Goal: Task Accomplishment & Management: Manage account settings

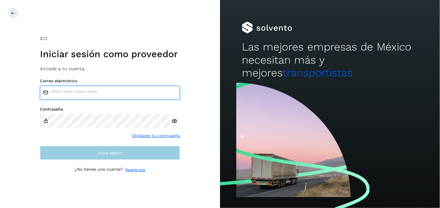
type input "**********"
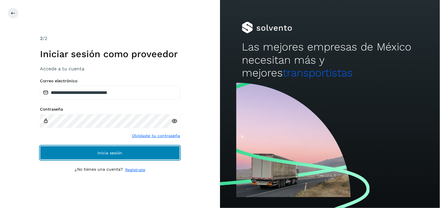
click at [92, 155] on button "Inicia sesión" at bounding box center [110, 153] width 140 height 14
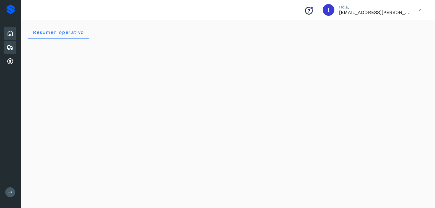
click at [8, 45] on icon at bounding box center [10, 47] width 7 height 7
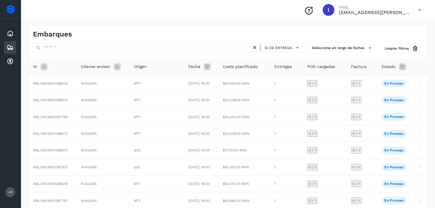
click at [45, 68] on icon at bounding box center [44, 66] width 7 height 7
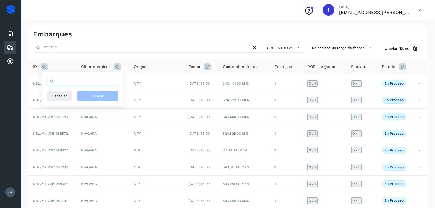
click at [93, 82] on input "text" at bounding box center [83, 81] width 72 height 9
paste input "**********"
type input "**********"
click at [101, 92] on button "Buscar" at bounding box center [97, 96] width 41 height 11
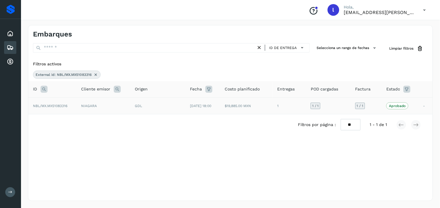
click at [57, 104] on span "NBL/MX.MX51083316" at bounding box center [50, 106] width 34 height 4
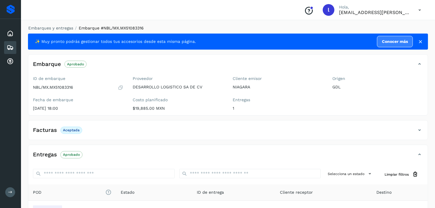
click at [9, 47] on icon at bounding box center [10, 47] width 7 height 7
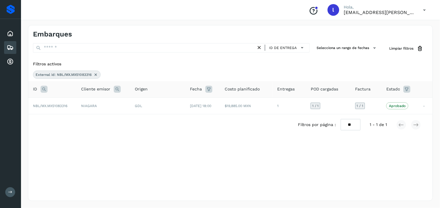
click at [41, 87] on icon at bounding box center [44, 89] width 7 height 7
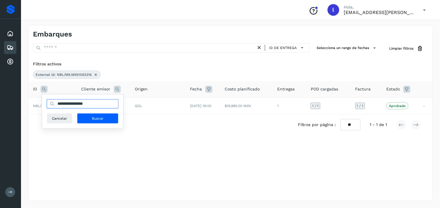
drag, startPoint x: 100, startPoint y: 105, endPoint x: 18, endPoint y: 106, distance: 82.3
click at [18, 106] on div "**********" at bounding box center [220, 104] width 440 height 208
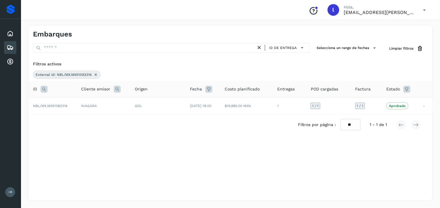
click at [42, 90] on icon at bounding box center [44, 89] width 7 height 7
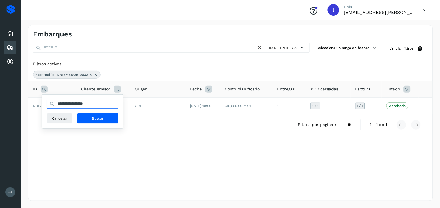
drag, startPoint x: 103, startPoint y: 106, endPoint x: 56, endPoint y: 104, distance: 46.7
click at [56, 104] on input "**********" at bounding box center [83, 103] width 72 height 9
paste input "text"
type input "**********"
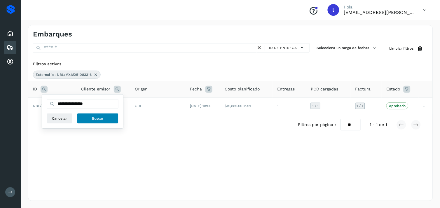
click at [106, 120] on button "Buscar" at bounding box center [97, 118] width 41 height 11
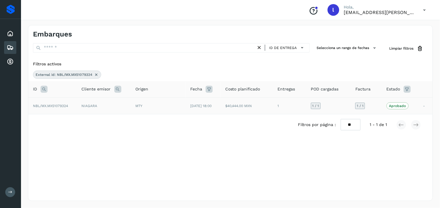
click at [59, 106] on span "NBL/MX.MX51079324" at bounding box center [50, 106] width 35 height 4
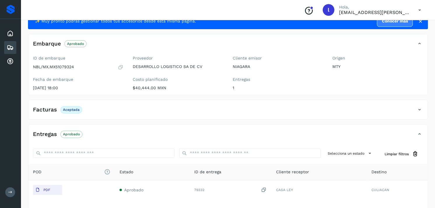
scroll to position [20, 0]
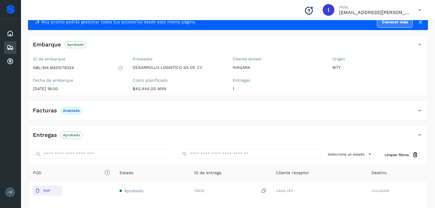
click at [11, 48] on icon at bounding box center [10, 47] width 7 height 7
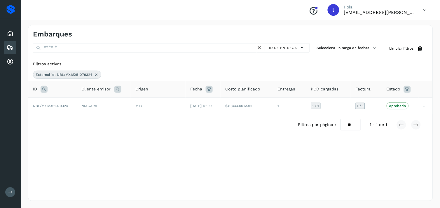
click at [42, 89] on icon at bounding box center [44, 89] width 7 height 7
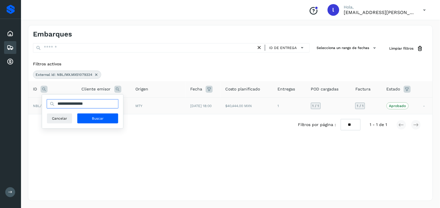
drag, startPoint x: 106, startPoint y: 103, endPoint x: 39, endPoint y: 98, distance: 67.0
click at [39, 98] on table "**********" at bounding box center [230, 97] width 404 height 33
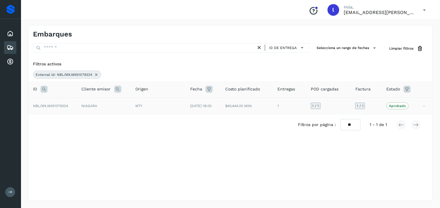
paste input "text"
type input "**********"
click at [45, 90] on icon at bounding box center [44, 89] width 7 height 7
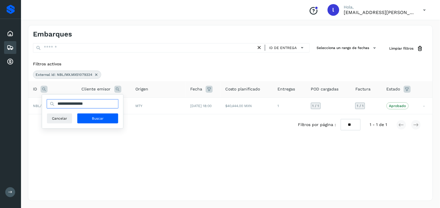
drag, startPoint x: 105, startPoint y: 107, endPoint x: 54, endPoint y: 103, distance: 51.2
click at [54, 103] on div "**********" at bounding box center [83, 103] width 72 height 9
paste input "text"
type input "**********"
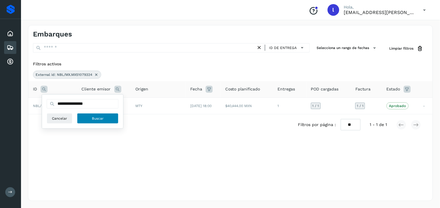
click at [90, 120] on button "Buscar" at bounding box center [97, 118] width 41 height 11
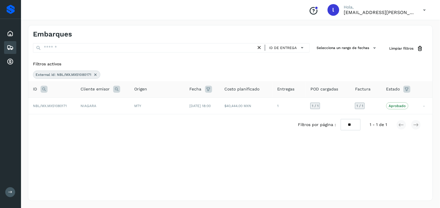
click at [43, 92] on icon at bounding box center [44, 89] width 7 height 7
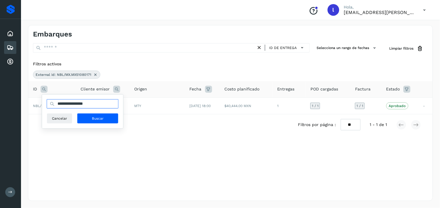
drag, startPoint x: 100, startPoint y: 104, endPoint x: 49, endPoint y: 102, distance: 51.4
click at [49, 102] on input "**********" at bounding box center [83, 103] width 72 height 9
paste input "text"
type input "**********"
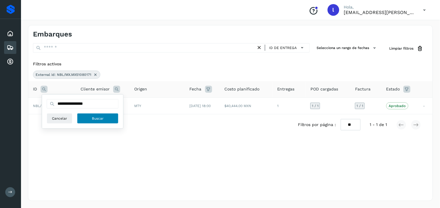
click at [89, 118] on button "Buscar" at bounding box center [97, 118] width 41 height 11
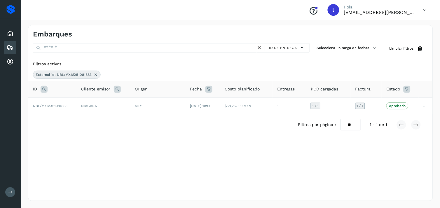
click at [43, 89] on icon at bounding box center [44, 89] width 7 height 7
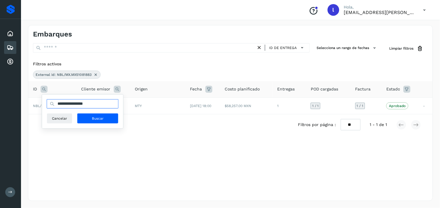
drag, startPoint x: 104, startPoint y: 104, endPoint x: 13, endPoint y: 109, distance: 90.3
click at [13, 109] on div "**********" at bounding box center [220, 104] width 440 height 208
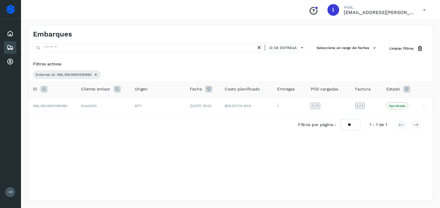
paste input "text"
type input "**********"
click at [44, 88] on icon at bounding box center [44, 89] width 7 height 7
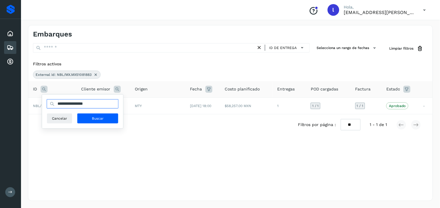
drag, startPoint x: 104, startPoint y: 103, endPoint x: 60, endPoint y: 103, distance: 44.3
click at [60, 103] on input "**********" at bounding box center [83, 103] width 72 height 9
type input "*"
paste input "**********"
type input "**********"
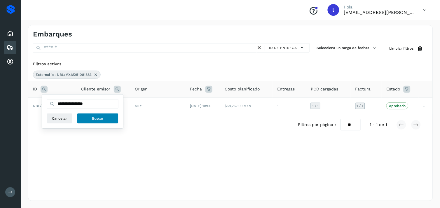
click at [98, 121] on button "Buscar" at bounding box center [97, 118] width 41 height 11
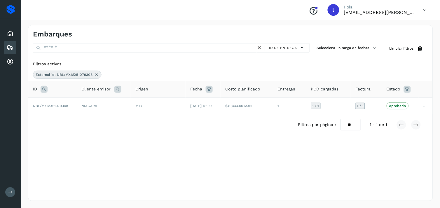
click at [44, 90] on icon at bounding box center [44, 89] width 7 height 7
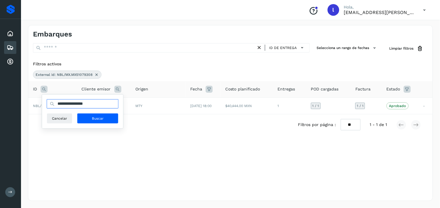
drag, startPoint x: 103, startPoint y: 103, endPoint x: 50, endPoint y: 104, distance: 53.7
click at [50, 104] on div "**********" at bounding box center [83, 103] width 72 height 9
paste input "text"
type input "**********"
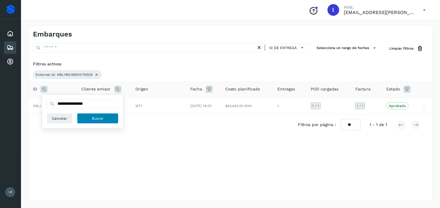
click at [94, 121] on span "Buscar" at bounding box center [98, 118] width 12 height 5
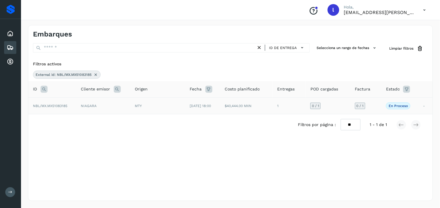
click at [56, 107] on span "NBL/MX.MX51083185" at bounding box center [50, 106] width 34 height 4
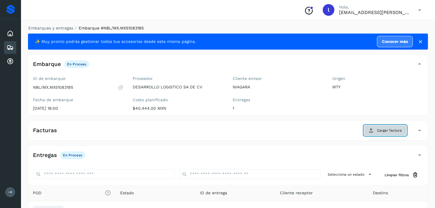
click at [379, 129] on span "Cargar factura" at bounding box center [389, 130] width 25 height 5
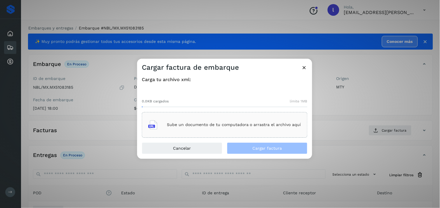
click at [206, 125] on p "Sube un documento de tu computadora o arrastra el archivo aquí" at bounding box center [234, 125] width 134 height 5
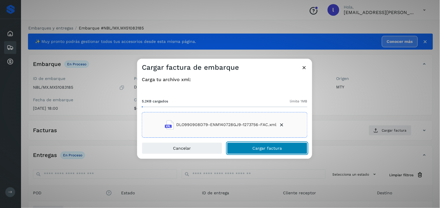
click at [269, 150] on span "Cargar factura" at bounding box center [267, 148] width 29 height 4
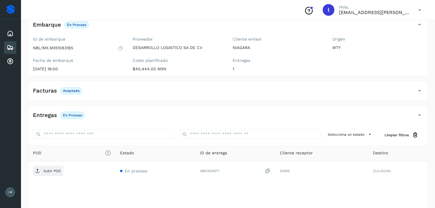
scroll to position [40, 0]
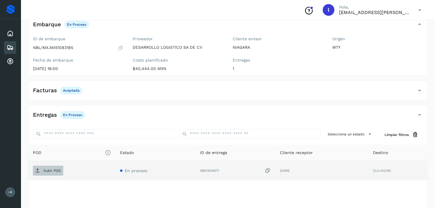
click at [46, 174] on span "Subir POD" at bounding box center [48, 170] width 30 height 9
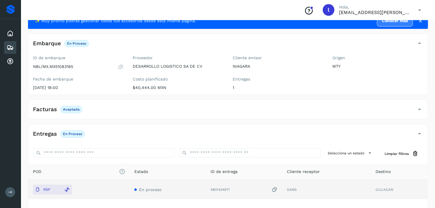
scroll to position [20, 0]
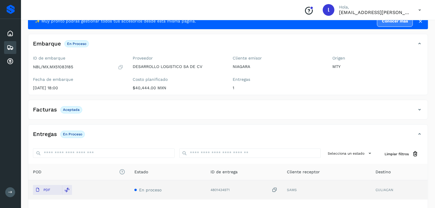
click at [11, 44] on icon at bounding box center [10, 47] width 7 height 7
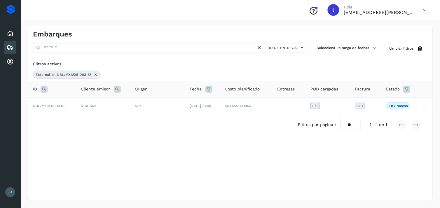
click at [45, 89] on icon at bounding box center [44, 89] width 7 height 7
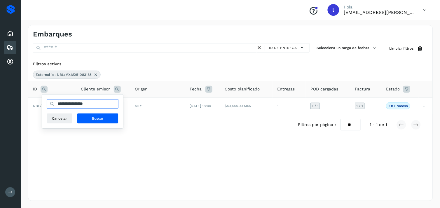
drag, startPoint x: 105, startPoint y: 103, endPoint x: 46, endPoint y: 108, distance: 59.8
click at [46, 108] on div "**********" at bounding box center [82, 112] width 81 height 34
paste input "text"
type input "**********"
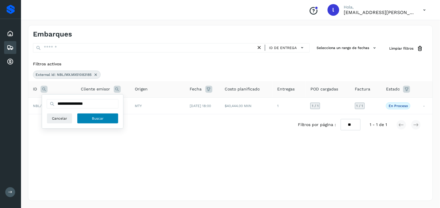
click at [90, 118] on button "Buscar" at bounding box center [97, 118] width 41 height 11
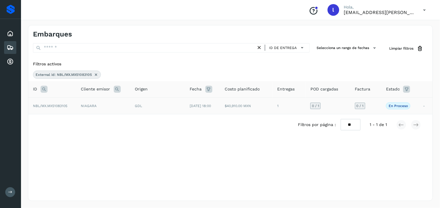
click at [396, 104] on p "En proceso" at bounding box center [398, 106] width 19 height 4
click at [49, 107] on span "NBL/MX.MX51083105" at bounding box center [50, 106] width 34 height 4
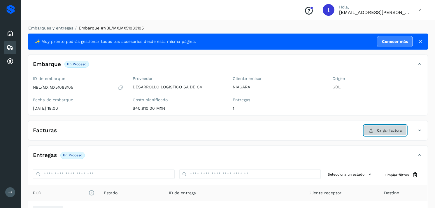
click at [369, 131] on button "Cargar factura" at bounding box center [385, 130] width 43 height 11
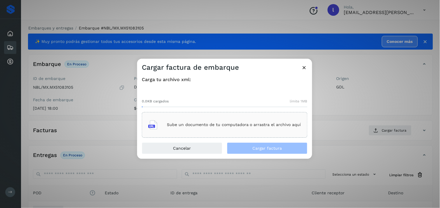
click at [219, 117] on div "Sube un documento de tu computadora o arrastra el archivo aquí" at bounding box center [225, 125] width 166 height 26
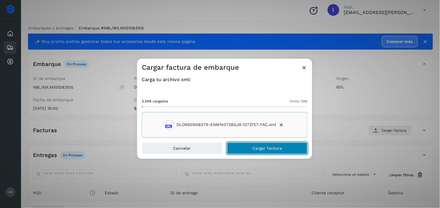
click at [263, 148] on span "Cargar factura" at bounding box center [267, 148] width 29 height 4
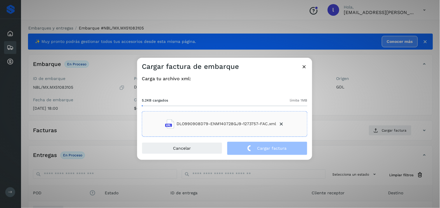
click at [144, 139] on div "Carga tu archivo xml: 5.2KB cargados límite 1MB DLO990908D79-ENM140728GJ9-12737…" at bounding box center [224, 106] width 175 height 70
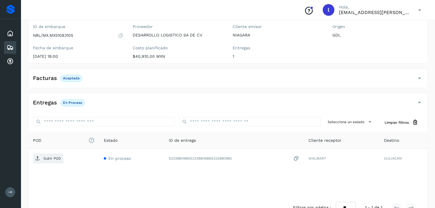
scroll to position [57, 0]
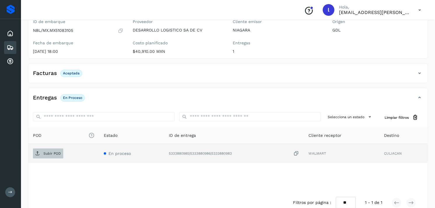
click at [40, 153] on span "Subir POD" at bounding box center [48, 153] width 30 height 9
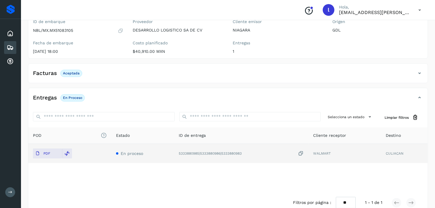
click at [5, 42] on div "Embarques" at bounding box center [10, 47] width 12 height 13
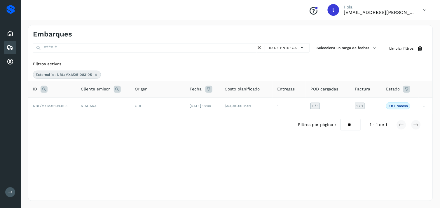
click at [45, 86] on icon at bounding box center [44, 89] width 7 height 7
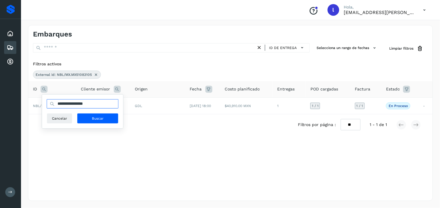
drag, startPoint x: 104, startPoint y: 106, endPoint x: 53, endPoint y: 105, distance: 51.9
click at [53, 105] on div "**********" at bounding box center [83, 103] width 72 height 9
paste input "text"
type input "**********"
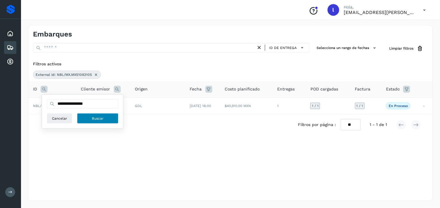
click at [99, 118] on span "Buscar" at bounding box center [98, 118] width 12 height 5
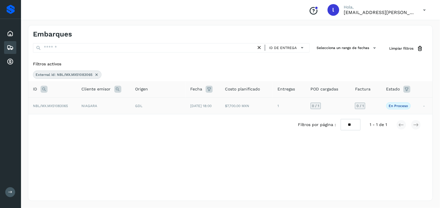
click at [90, 106] on td "NIAGARA" at bounding box center [104, 105] width 54 height 17
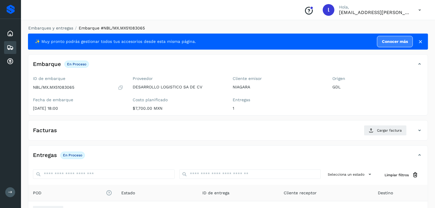
click at [74, 108] on p "[DATE] 18:00" at bounding box center [78, 108] width 91 height 5
click at [389, 132] on span "Cargar factura" at bounding box center [389, 130] width 25 height 5
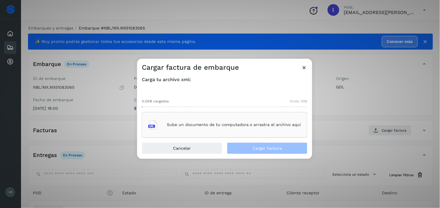
click at [209, 123] on p "Sube un documento de tu computadora o arrastra el archivo aquí" at bounding box center [234, 125] width 134 height 5
click at [244, 123] on p "Sube un documento de tu computadora o arrastra el archivo aquí" at bounding box center [234, 125] width 134 height 5
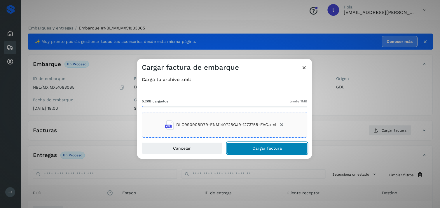
click at [279, 146] on span "Cargar factura" at bounding box center [267, 148] width 29 height 4
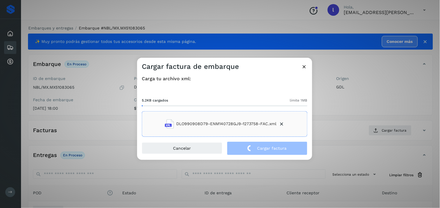
drag, startPoint x: 264, startPoint y: 166, endPoint x: 267, endPoint y: 172, distance: 6.4
click at [267, 172] on div "Cargar factura de embarque Carga tu archivo xml: 5.2KB cargados límite 1MB DLO9…" at bounding box center [220, 104] width 440 height 208
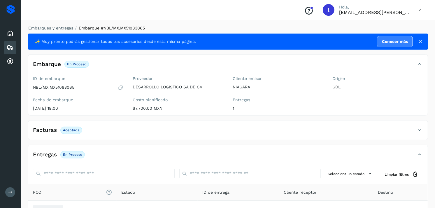
click at [167, 129] on div "Facturas Aceptada" at bounding box center [222, 130] width 388 height 10
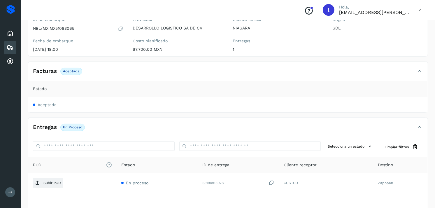
scroll to position [59, 0]
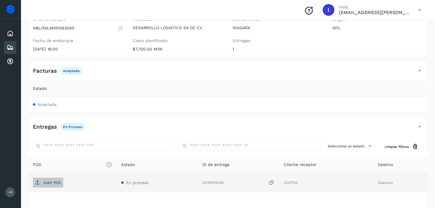
click at [49, 184] on p "Subir POD" at bounding box center [52, 183] width 18 height 4
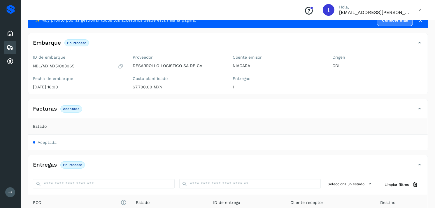
scroll to position [21, 0]
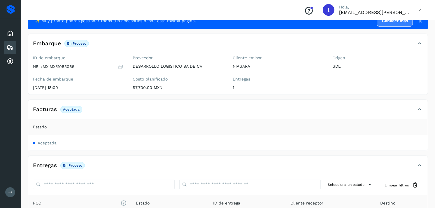
click at [12, 47] on icon at bounding box center [10, 47] width 7 height 7
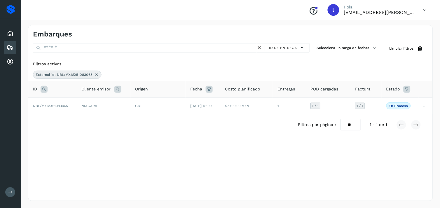
click at [48, 90] on div "ID" at bounding box center [52, 89] width 39 height 7
click at [45, 90] on icon at bounding box center [44, 89] width 7 height 7
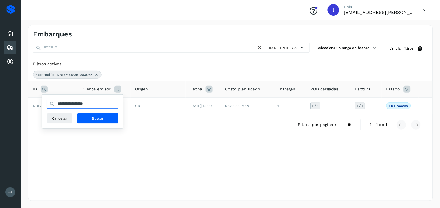
drag, startPoint x: 102, startPoint y: 107, endPoint x: 44, endPoint y: 109, distance: 58.1
click at [44, 109] on div "**********" at bounding box center [82, 112] width 81 height 34
paste input "text"
type input "**********"
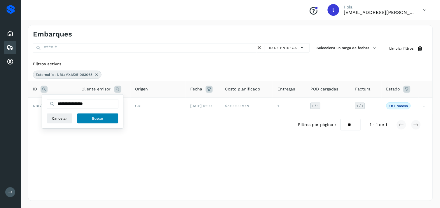
click at [99, 118] on span "Buscar" at bounding box center [98, 118] width 12 height 5
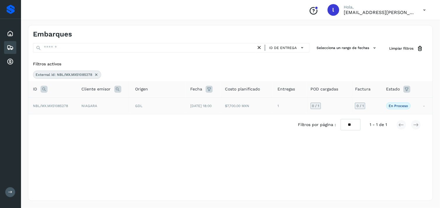
click at [48, 106] on span "NBL/MX.MX51085278" at bounding box center [50, 106] width 35 height 4
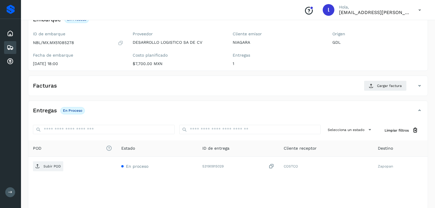
scroll to position [43, 0]
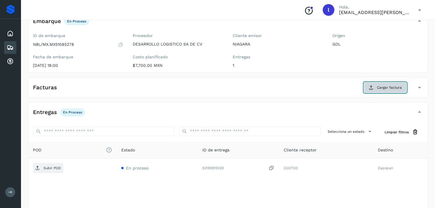
click at [372, 88] on icon at bounding box center [371, 87] width 5 height 5
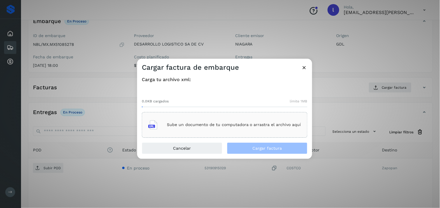
click at [211, 130] on div "Sube un documento de tu computadora o arrastra el archivo aquí" at bounding box center [224, 125] width 153 height 16
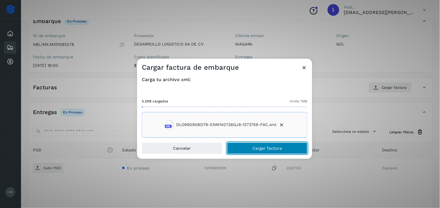
click at [257, 148] on span "Cargar factura" at bounding box center [267, 148] width 29 height 4
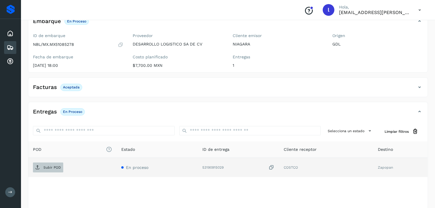
click at [58, 166] on p "Subir POD" at bounding box center [52, 167] width 18 height 4
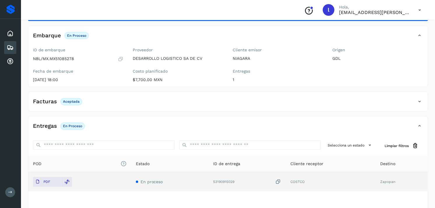
scroll to position [16, 0]
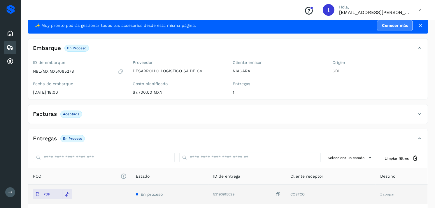
click at [13, 44] on icon at bounding box center [10, 47] width 7 height 7
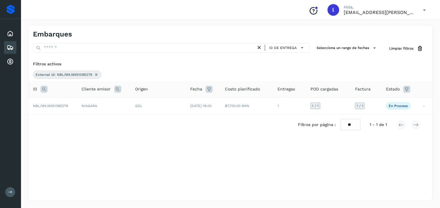
click at [43, 88] on icon at bounding box center [44, 89] width 7 height 7
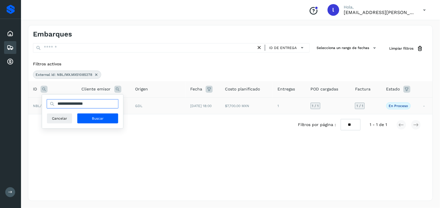
drag, startPoint x: 105, startPoint y: 105, endPoint x: 38, endPoint y: 104, distance: 67.1
click at [38, 104] on table "**********" at bounding box center [230, 97] width 404 height 33
paste input "text"
type input "**********"
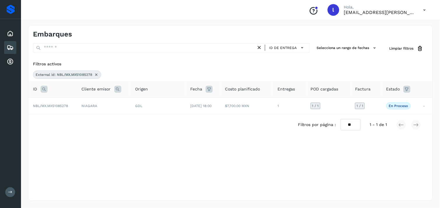
click at [43, 87] on icon at bounding box center [44, 89] width 7 height 7
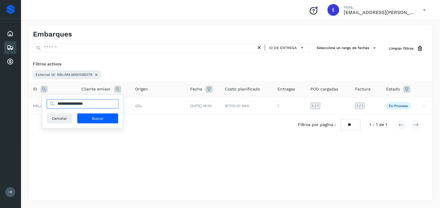
drag, startPoint x: 106, startPoint y: 106, endPoint x: 75, endPoint y: 107, distance: 31.2
click at [75, 107] on input "**********" at bounding box center [83, 103] width 72 height 9
type input "*"
paste input "**********"
type input "**********"
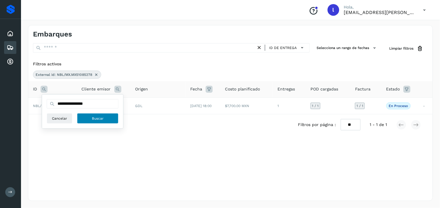
click at [97, 118] on span "Buscar" at bounding box center [98, 118] width 12 height 5
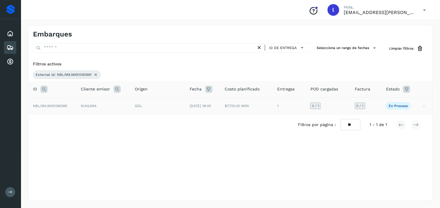
click at [47, 105] on span "NBL/MX.MX51082991" at bounding box center [50, 106] width 34 height 4
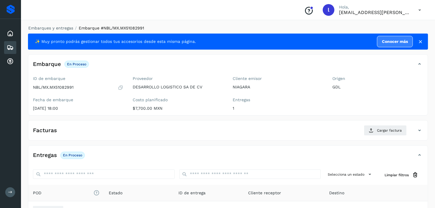
scroll to position [47, 0]
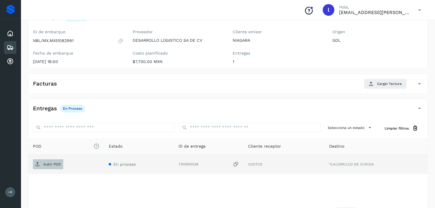
click at [50, 167] on span "Subir POD" at bounding box center [48, 164] width 30 height 9
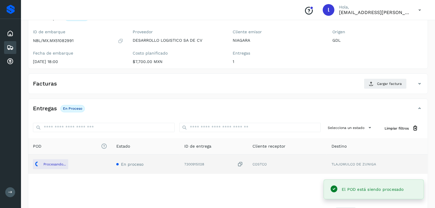
click at [10, 46] on icon at bounding box center [10, 47] width 7 height 7
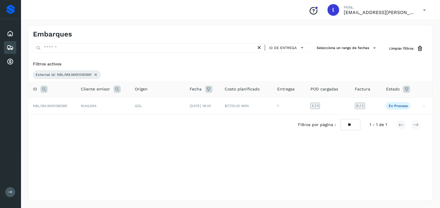
click at [43, 90] on icon at bounding box center [44, 89] width 7 height 7
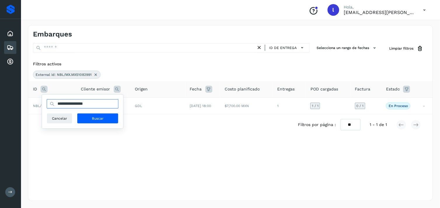
drag, startPoint x: 108, startPoint y: 101, endPoint x: 56, endPoint y: 103, distance: 51.7
click at [56, 103] on input "**********" at bounding box center [83, 103] width 72 height 9
paste input "text"
type input "**********"
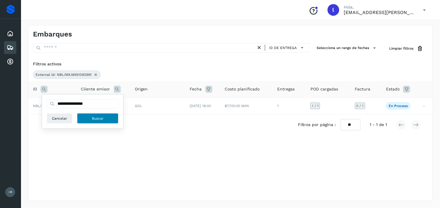
click at [112, 119] on button "Buscar" at bounding box center [97, 118] width 41 height 11
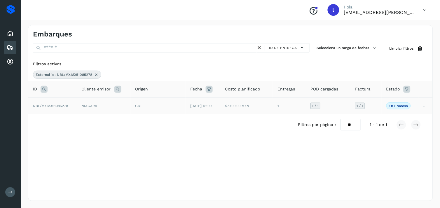
click at [177, 108] on div "GDL" at bounding box center [158, 105] width 46 height 5
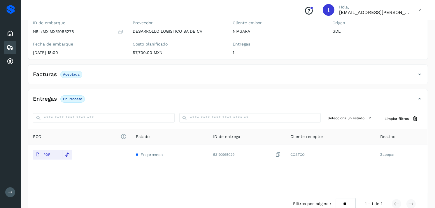
scroll to position [56, 0]
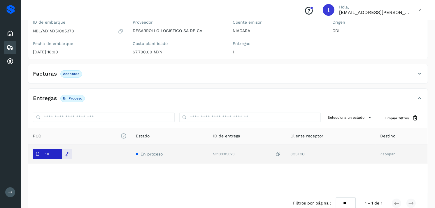
click at [46, 155] on p "PDF" at bounding box center [46, 154] width 7 height 4
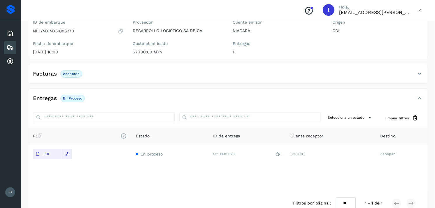
click at [11, 46] on icon at bounding box center [10, 47] width 7 height 7
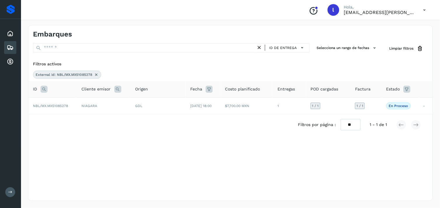
click at [41, 90] on icon at bounding box center [44, 89] width 7 height 7
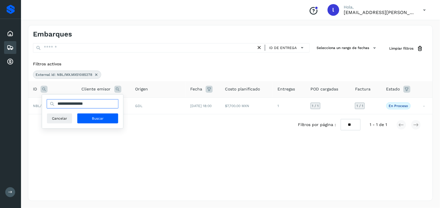
drag, startPoint x: 106, startPoint y: 102, endPoint x: 51, endPoint y: 107, distance: 54.5
click at [51, 107] on div "**********" at bounding box center [83, 103] width 72 height 9
paste input "text"
type input "**********"
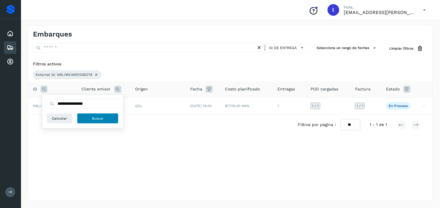
click at [89, 115] on button "Buscar" at bounding box center [97, 118] width 41 height 11
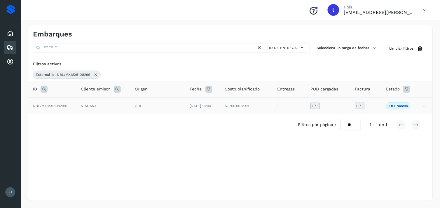
click at [55, 103] on td "NBL/MX.MX51082991" at bounding box center [52, 105] width 48 height 17
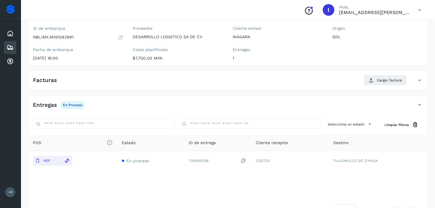
scroll to position [50, 0]
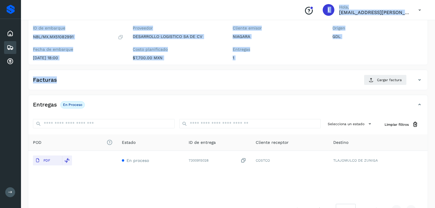
drag, startPoint x: 164, startPoint y: 84, endPoint x: 12, endPoint y: 45, distance: 156.9
click at [12, 45] on div "Proveedores Inicio Embarques Cuentas por cobrar Salir Conoce nuestros beneficio…" at bounding box center [217, 89] width 435 height 278
click at [12, 45] on icon at bounding box center [10, 47] width 7 height 7
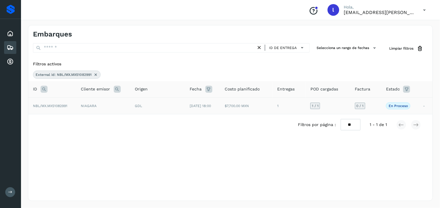
click at [50, 106] on span "NBL/MX.MX51082991" at bounding box center [50, 106] width 34 height 4
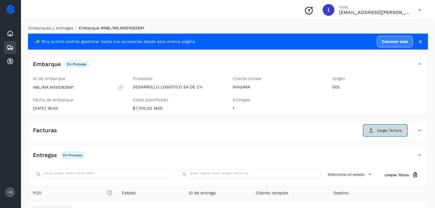
click at [377, 131] on button "Cargar factura" at bounding box center [385, 130] width 43 height 11
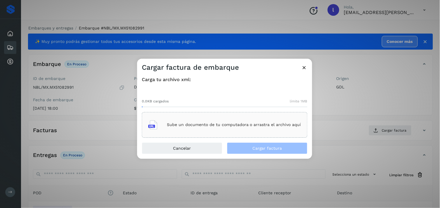
click at [236, 121] on div "Sube un documento de tu computadora o arrastra el archivo aquí" at bounding box center [224, 125] width 153 height 16
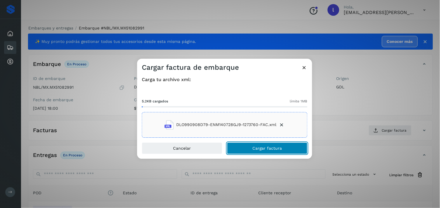
click at [277, 147] on span "Cargar factura" at bounding box center [267, 148] width 29 height 4
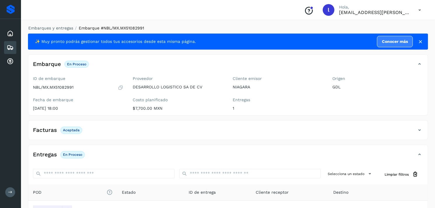
click at [293, 127] on div "Facturas Aceptada" at bounding box center [222, 130] width 388 height 10
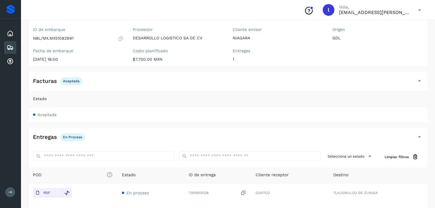
scroll to position [50, 0]
click at [14, 50] on div "Embarques" at bounding box center [10, 47] width 12 height 13
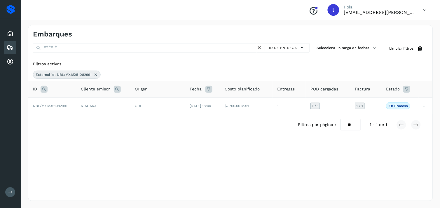
click at [47, 92] on icon at bounding box center [44, 89] width 7 height 7
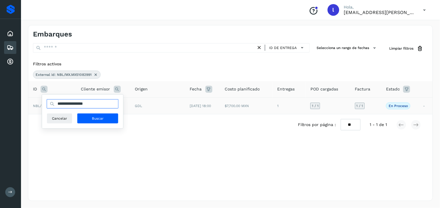
drag, startPoint x: 101, startPoint y: 106, endPoint x: 41, endPoint y: 106, distance: 59.5
click at [41, 106] on table "**********" at bounding box center [230, 97] width 404 height 33
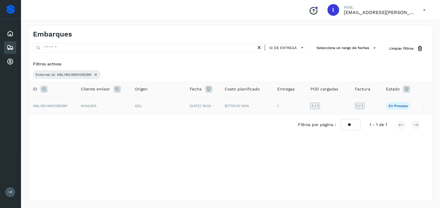
paste input "text"
type input "**********"
click at [45, 89] on icon at bounding box center [44, 89] width 7 height 7
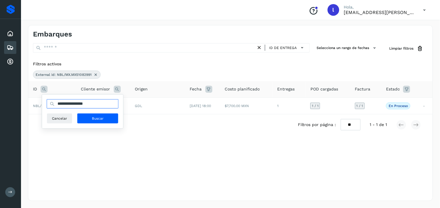
drag, startPoint x: 102, startPoint y: 103, endPoint x: 42, endPoint y: 102, distance: 60.7
click at [42, 102] on div "**********" at bounding box center [83, 111] width 82 height 34
paste input "text"
type input "**********"
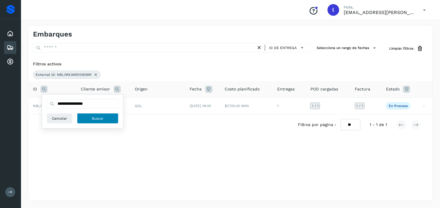
click at [99, 120] on span "Buscar" at bounding box center [98, 118] width 12 height 5
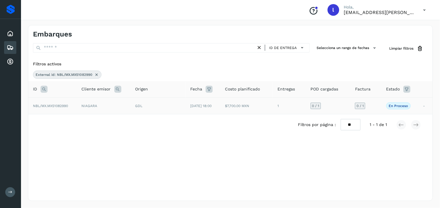
click at [54, 105] on span "NBL/MX.MX51082990" at bounding box center [50, 106] width 35 height 4
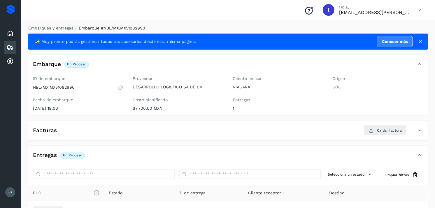
click at [54, 105] on div "Fecha de embarque [DATE] 18:00" at bounding box center [78, 103] width 91 height 13
click at [383, 131] on span "Cargar factura" at bounding box center [389, 130] width 25 height 5
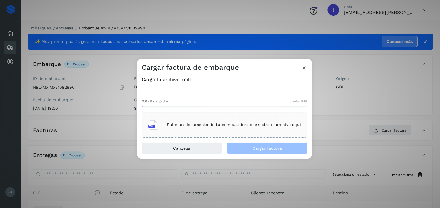
click at [272, 125] on p "Sube un documento de tu computadora o arrastra el archivo aquí" at bounding box center [234, 125] width 134 height 5
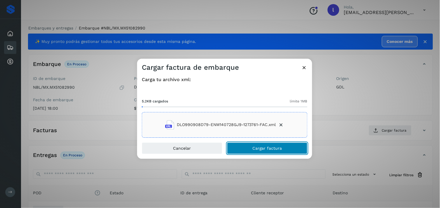
click at [273, 148] on span "Cargar factura" at bounding box center [267, 148] width 29 height 4
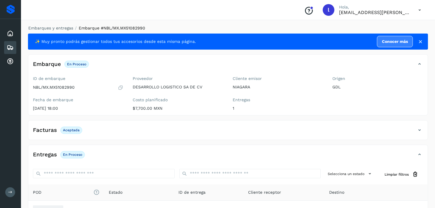
click at [112, 126] on div "Facturas Aceptada" at bounding box center [222, 130] width 388 height 10
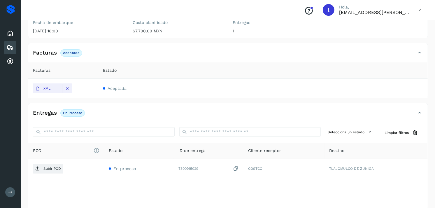
scroll to position [78, 0]
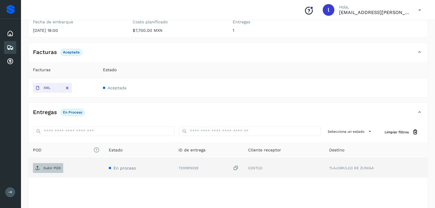
click at [43, 169] on p "Subir POD" at bounding box center [52, 168] width 18 height 4
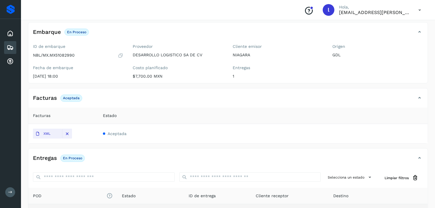
scroll to position [31, 0]
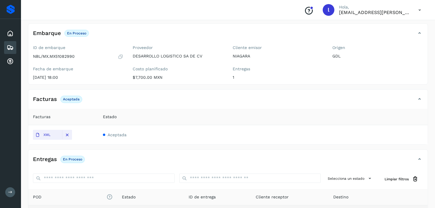
click at [8, 47] on icon at bounding box center [10, 47] width 7 height 7
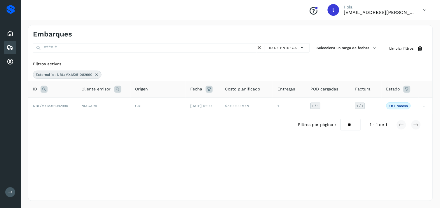
click at [47, 89] on icon at bounding box center [44, 89] width 7 height 7
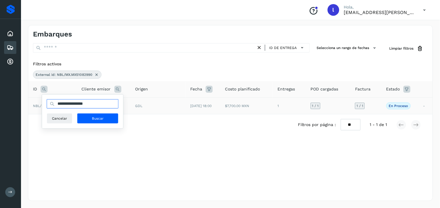
drag, startPoint x: 101, startPoint y: 106, endPoint x: 37, endPoint y: 106, distance: 64.2
click at [37, 106] on table "**********" at bounding box center [230, 97] width 404 height 33
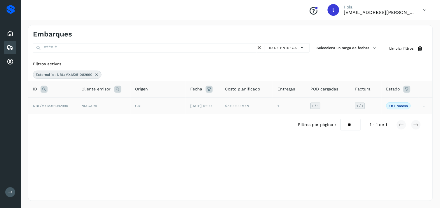
paste input "text"
type input "**********"
click at [44, 88] on icon at bounding box center [44, 89] width 7 height 7
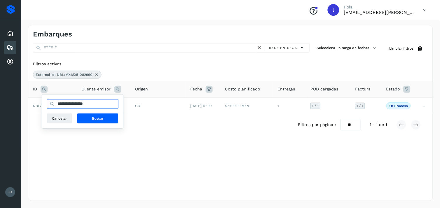
drag, startPoint x: 101, startPoint y: 104, endPoint x: 50, endPoint y: 104, distance: 50.8
click at [50, 104] on div "**********" at bounding box center [83, 103] width 72 height 9
paste input "text"
type input "**********"
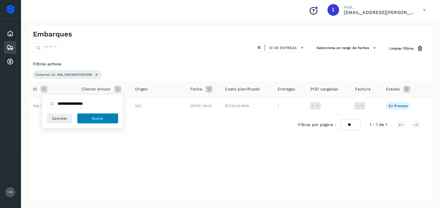
click at [92, 114] on button "Buscar" at bounding box center [97, 118] width 41 height 11
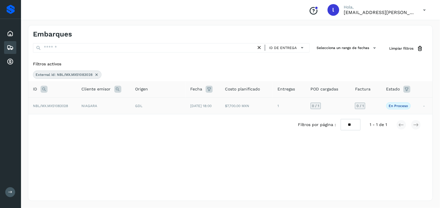
click at [39, 106] on span "NBL/MX.MX51083028" at bounding box center [50, 106] width 35 height 4
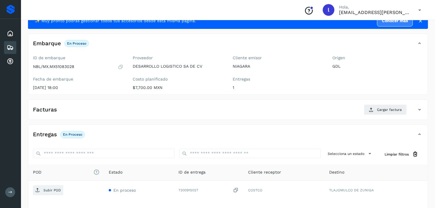
scroll to position [21, 0]
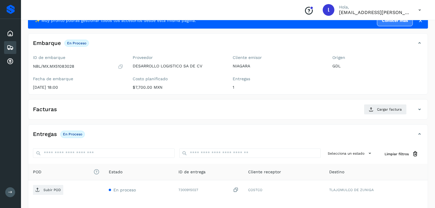
click at [63, 104] on div "Facturas Cargar factura" at bounding box center [222, 109] width 388 height 11
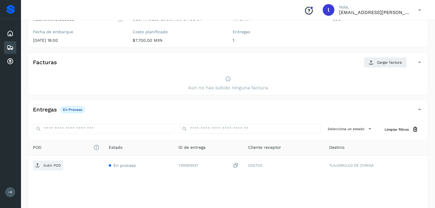
scroll to position [69, 0]
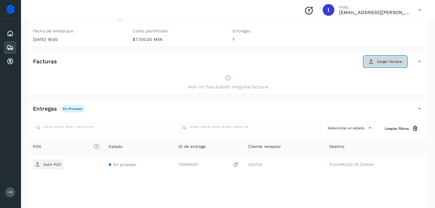
click at [379, 65] on button "Cargar factura" at bounding box center [385, 61] width 43 height 11
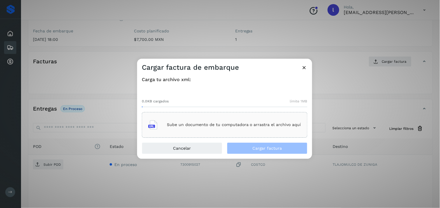
click at [228, 121] on div "Sube un documento de tu computadora o arrastra el archivo aquí" at bounding box center [224, 125] width 153 height 16
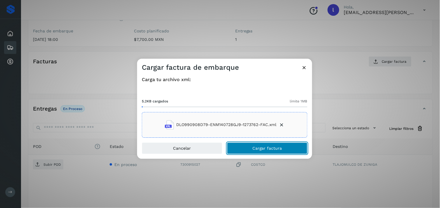
click at [266, 151] on button "Cargar factura" at bounding box center [267, 148] width 81 height 12
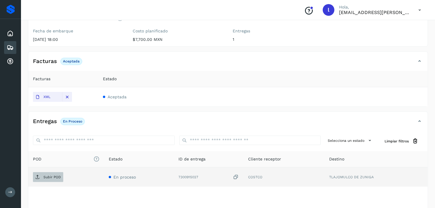
click at [41, 178] on span "Subir POD" at bounding box center [48, 176] width 30 height 9
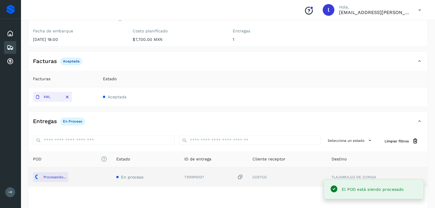
click at [7, 45] on icon at bounding box center [10, 47] width 7 height 7
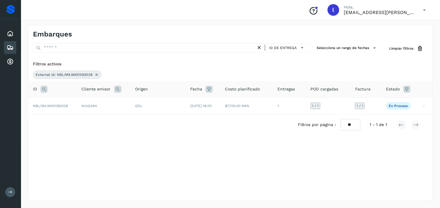
click at [44, 89] on icon at bounding box center [44, 89] width 7 height 7
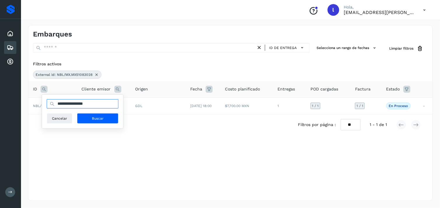
drag, startPoint x: 103, startPoint y: 104, endPoint x: 56, endPoint y: 101, distance: 47.3
click at [56, 101] on input "**********" at bounding box center [83, 103] width 72 height 9
paste input "text"
type input "**********"
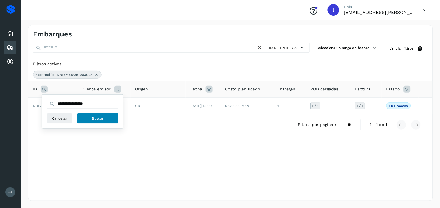
click at [99, 115] on button "Buscar" at bounding box center [97, 118] width 41 height 11
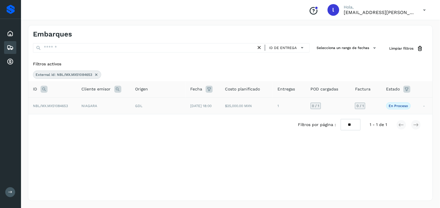
click at [50, 106] on span "NBL/MX.MX51084653" at bounding box center [50, 106] width 35 height 4
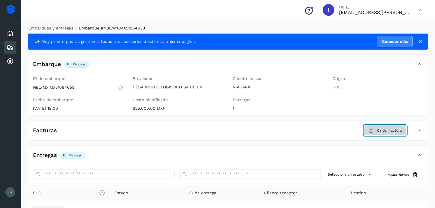
click at [387, 133] on span "Cargar factura" at bounding box center [389, 130] width 25 height 5
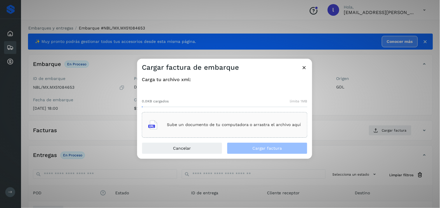
click at [206, 121] on div "Sube un documento de tu computadora o arrastra el archivo aquí" at bounding box center [224, 125] width 153 height 16
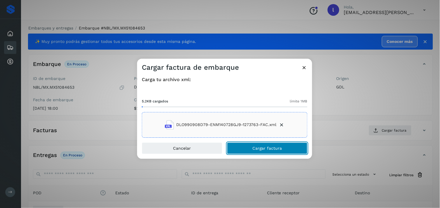
click at [273, 147] on span "Cargar factura" at bounding box center [267, 148] width 29 height 4
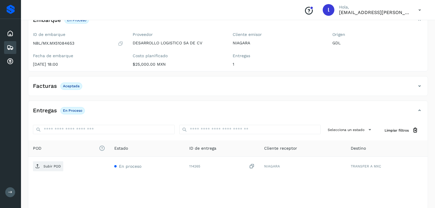
scroll to position [48, 0]
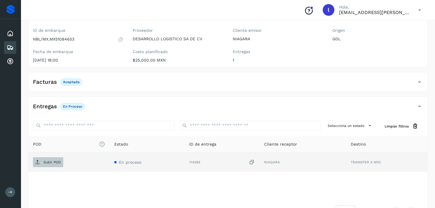
click at [53, 161] on p "Subir POD" at bounding box center [52, 162] width 18 height 4
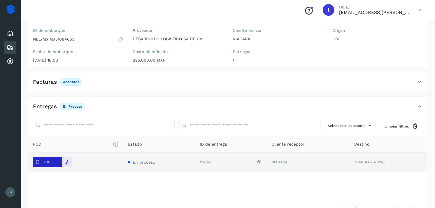
click at [53, 161] on button "PDF" at bounding box center [47, 162] width 29 height 10
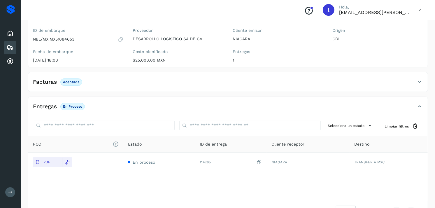
scroll to position [0, 0]
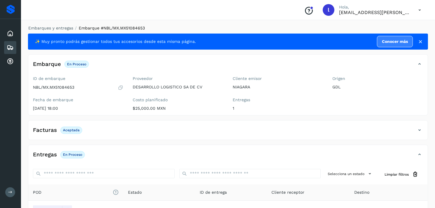
click at [12, 48] on icon at bounding box center [10, 47] width 7 height 7
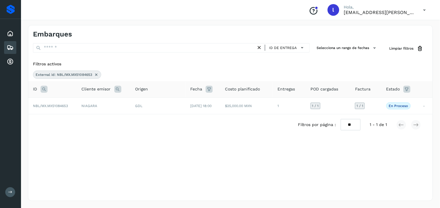
click at [45, 87] on icon at bounding box center [44, 89] width 7 height 7
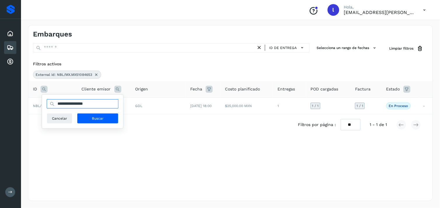
drag, startPoint x: 101, startPoint y: 104, endPoint x: 47, endPoint y: 106, distance: 53.7
click at [47, 106] on input "**********" at bounding box center [83, 103] width 72 height 9
paste input "text"
type input "**********"
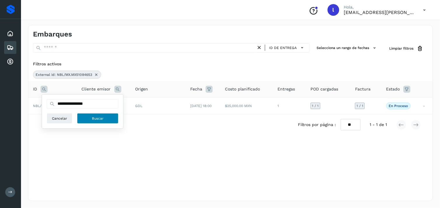
click at [110, 118] on button "Buscar" at bounding box center [97, 118] width 41 height 11
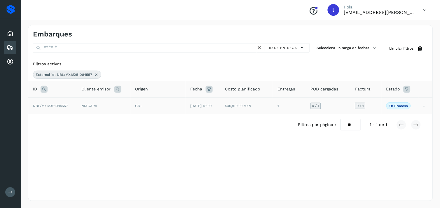
click at [44, 107] on span "NBL/MX.MX51084557" at bounding box center [50, 106] width 35 height 4
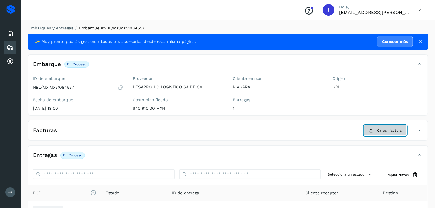
click at [374, 132] on button "Cargar factura" at bounding box center [385, 130] width 43 height 11
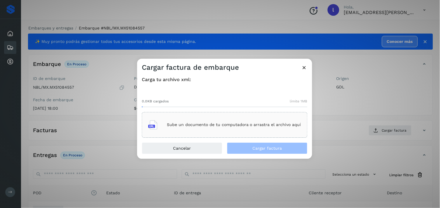
click at [304, 65] on icon at bounding box center [304, 67] width 6 height 6
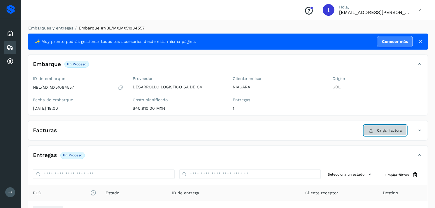
click at [395, 132] on span "Cargar factura" at bounding box center [389, 130] width 25 height 5
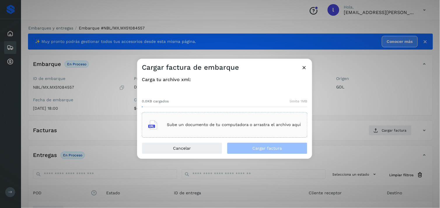
click at [191, 125] on p "Sube un documento de tu computadora o arrastra el archivo aquí" at bounding box center [234, 125] width 134 height 5
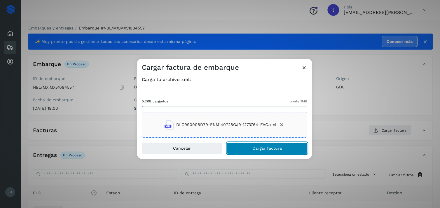
click at [277, 153] on button "Cargar factura" at bounding box center [267, 148] width 81 height 12
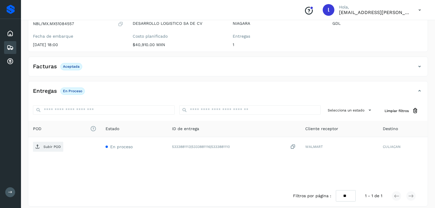
scroll to position [64, 0]
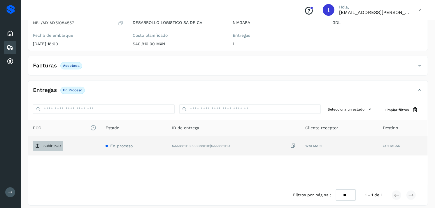
click at [50, 144] on p "Subir POD" at bounding box center [52, 146] width 18 height 4
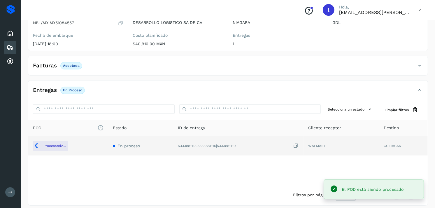
click at [48, 62] on div "Facturas Aceptada" at bounding box center [222, 66] width 388 height 10
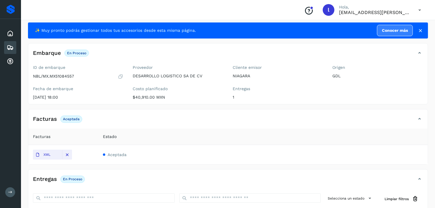
scroll to position [10, 0]
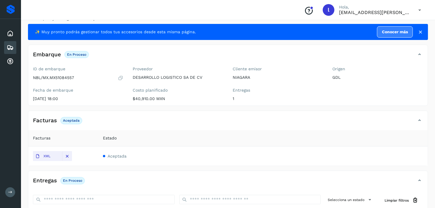
click at [13, 44] on icon at bounding box center [10, 47] width 7 height 7
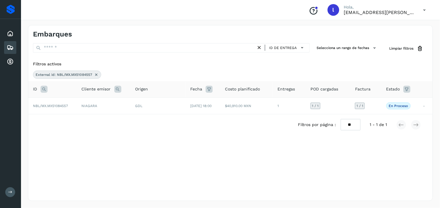
click at [44, 91] on icon at bounding box center [44, 89] width 7 height 7
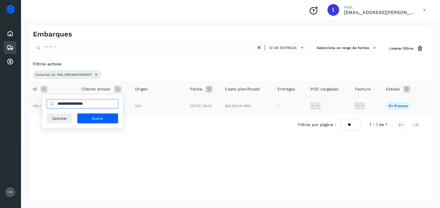
drag, startPoint x: 104, startPoint y: 104, endPoint x: 40, endPoint y: 110, distance: 65.1
click at [40, 110] on table "**********" at bounding box center [230, 97] width 404 height 33
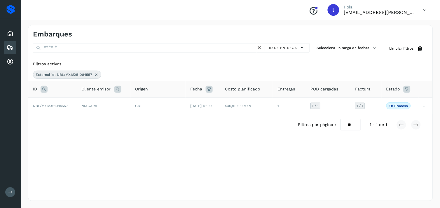
click at [44, 86] on icon at bounding box center [44, 89] width 7 height 7
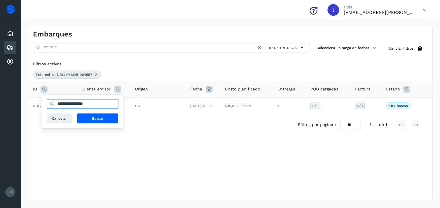
drag, startPoint x: 103, startPoint y: 104, endPoint x: 59, endPoint y: 109, distance: 44.7
click at [59, 109] on div "**********" at bounding box center [83, 111] width 72 height 25
paste input "text"
type input "**********"
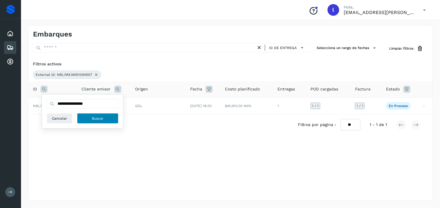
click at [94, 117] on span "Buscar" at bounding box center [98, 118] width 12 height 5
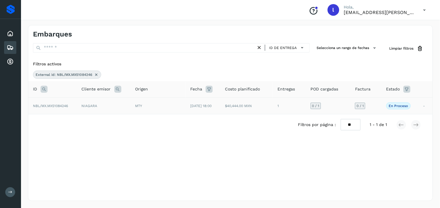
click at [47, 104] on span "NBL/MX.MX51084246" at bounding box center [50, 106] width 35 height 4
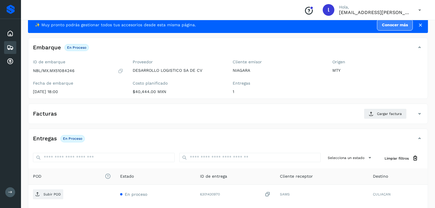
scroll to position [16, 0]
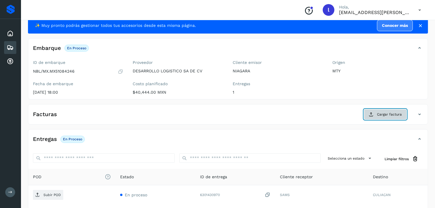
click at [377, 118] on button "Cargar factura" at bounding box center [385, 114] width 43 height 11
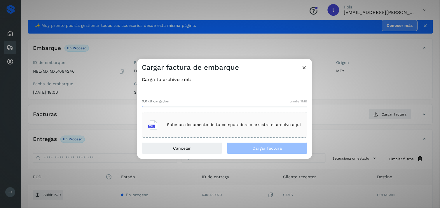
click at [191, 119] on div "Sube un documento de tu computadora o arrastra el archivo aquí" at bounding box center [224, 125] width 153 height 16
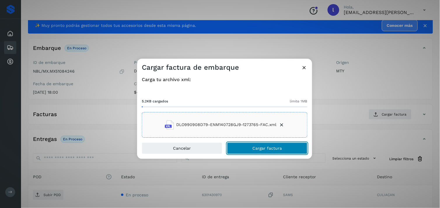
click at [270, 148] on span "Cargar factura" at bounding box center [267, 148] width 29 height 4
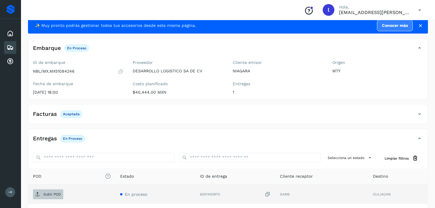
click at [46, 198] on span "Subir POD" at bounding box center [48, 194] width 30 height 9
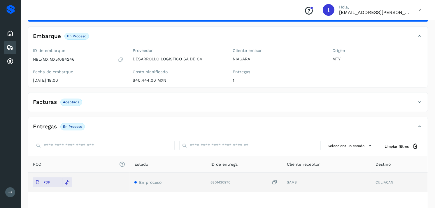
scroll to position [29, 0]
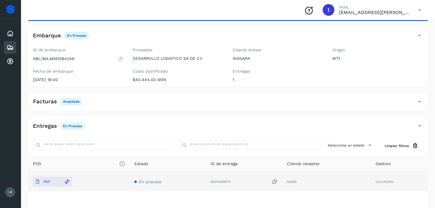
click at [14, 47] on div "Embarques" at bounding box center [10, 47] width 12 height 13
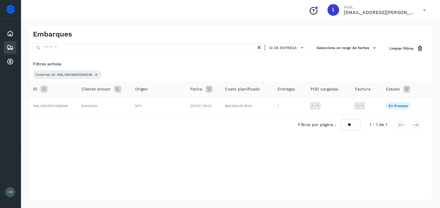
click at [43, 90] on icon at bounding box center [44, 89] width 7 height 7
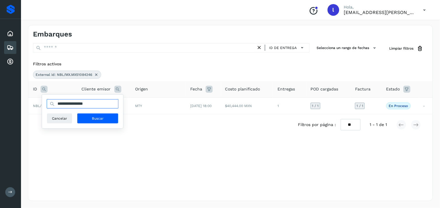
drag, startPoint x: 106, startPoint y: 107, endPoint x: 57, endPoint y: 104, distance: 49.1
click at [57, 104] on input "**********" at bounding box center [83, 103] width 72 height 9
paste input "text"
type input "**********"
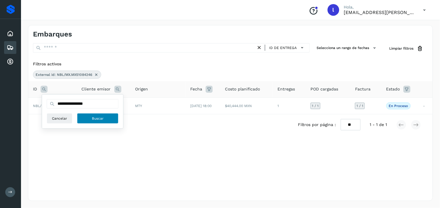
click at [104, 118] on button "Buscar" at bounding box center [97, 118] width 41 height 11
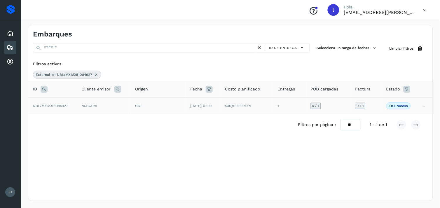
click at [57, 105] on span "NBL/MX.MX51084927" at bounding box center [50, 106] width 35 height 4
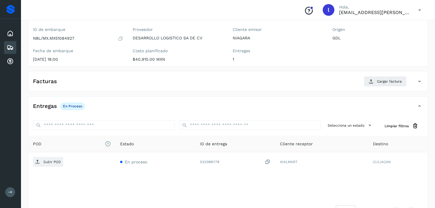
scroll to position [50, 0]
click at [311, 79] on div "Facturas Cargar factura" at bounding box center [222, 81] width 388 height 11
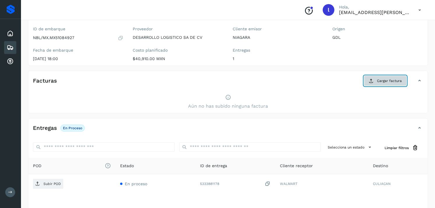
click at [380, 85] on button "Cargar factura" at bounding box center [385, 81] width 43 height 11
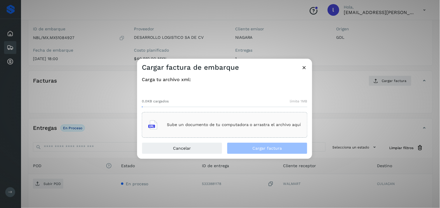
click at [183, 120] on div "Sube un documento de tu computadora o arrastra el archivo aquí" at bounding box center [224, 125] width 153 height 16
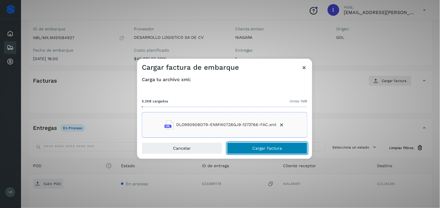
click at [267, 150] on span "Cargar factura" at bounding box center [267, 148] width 29 height 4
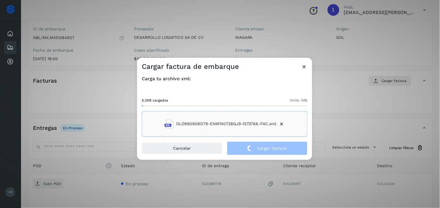
click at [200, 179] on div "Cargar factura de embarque Carga tu archivo xml: 5.2KB cargados límite 1MB DLO9…" at bounding box center [220, 104] width 440 height 208
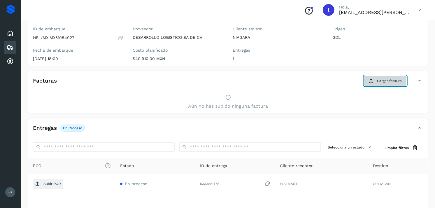
click at [385, 79] on span "Cargar factura" at bounding box center [389, 80] width 25 height 5
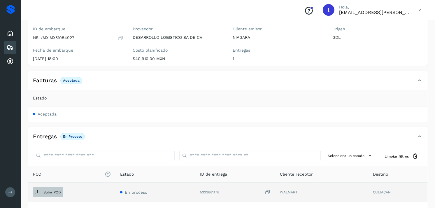
click at [52, 195] on span "Subir POD" at bounding box center [48, 192] width 30 height 9
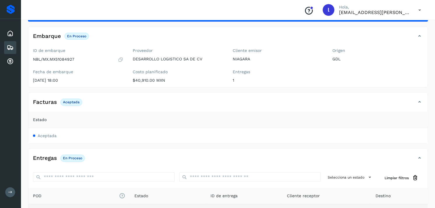
scroll to position [26, 0]
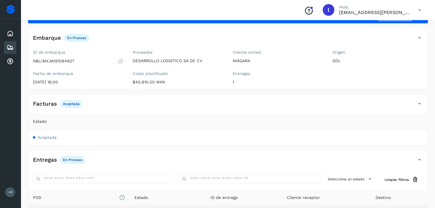
click at [13, 46] on icon at bounding box center [10, 47] width 7 height 7
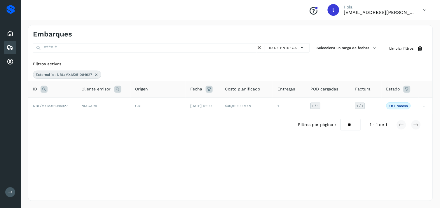
click at [43, 90] on icon at bounding box center [44, 89] width 7 height 7
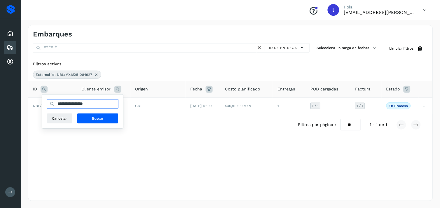
drag, startPoint x: 106, startPoint y: 104, endPoint x: 56, endPoint y: 104, distance: 50.2
click at [56, 104] on input "**********" at bounding box center [83, 103] width 72 height 9
paste input "text"
type input "**********"
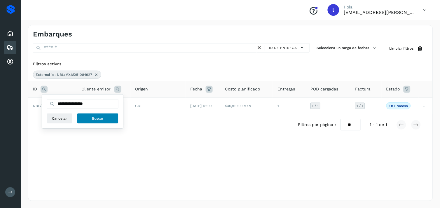
click at [102, 116] on span "Buscar" at bounding box center [98, 118] width 12 height 5
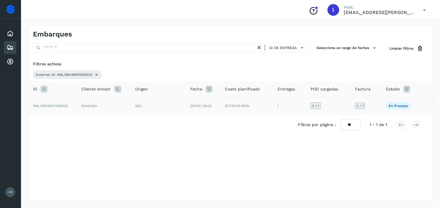
click at [61, 103] on td "NBL/MX.MX51083022" at bounding box center [52, 105] width 49 height 17
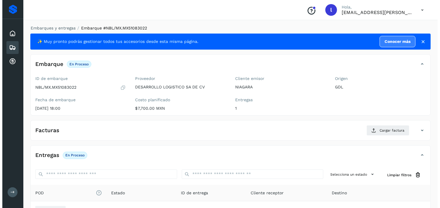
scroll to position [70, 0]
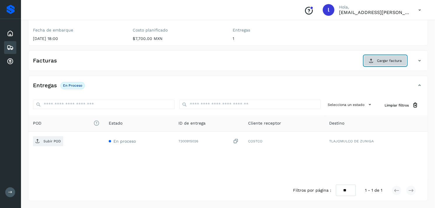
click at [378, 58] on span "Cargar factura" at bounding box center [389, 60] width 25 height 5
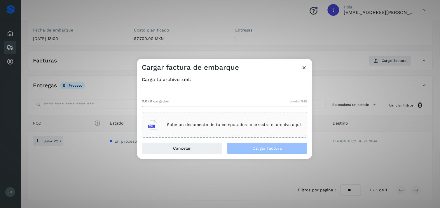
click at [225, 118] on div "Sube un documento de tu computadora o arrastra el archivo aquí" at bounding box center [224, 125] width 153 height 16
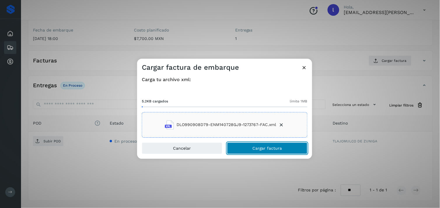
click at [277, 149] on span "Cargar factura" at bounding box center [267, 148] width 29 height 4
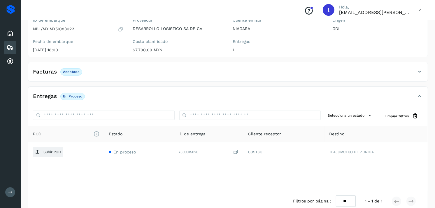
scroll to position [58, 0]
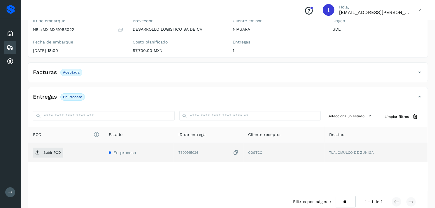
click at [52, 158] on td "Subir POD" at bounding box center [66, 152] width 76 height 19
click at [46, 149] on span "Subir POD" at bounding box center [48, 152] width 30 height 9
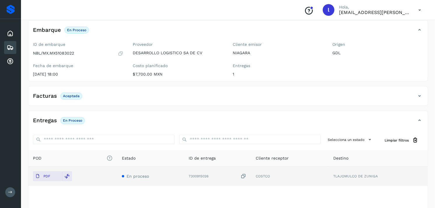
scroll to position [33, 0]
click at [10, 44] on icon at bounding box center [10, 47] width 7 height 7
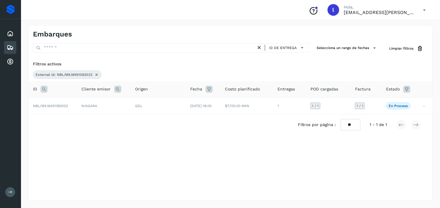
click at [41, 89] on icon at bounding box center [44, 89] width 7 height 7
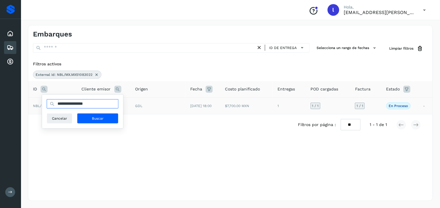
drag, startPoint x: 101, startPoint y: 103, endPoint x: 39, endPoint y: 107, distance: 62.6
click at [39, 107] on table "**********" at bounding box center [230, 97] width 404 height 33
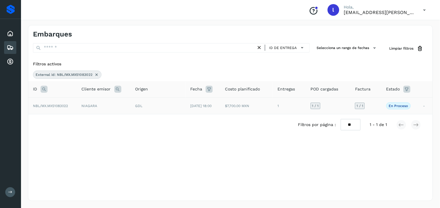
paste input "text"
type input "**********"
click at [43, 89] on icon at bounding box center [44, 89] width 7 height 7
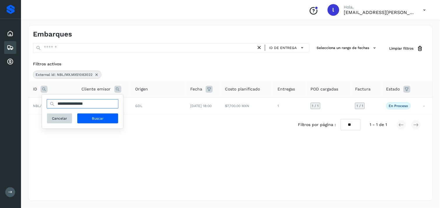
drag, startPoint x: 102, startPoint y: 101, endPoint x: 49, endPoint y: 114, distance: 55.3
click at [49, 114] on div "**********" at bounding box center [83, 111] width 72 height 25
paste input "text"
type input "**********"
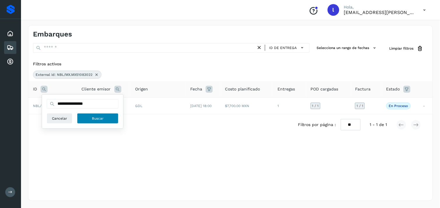
click at [100, 116] on span "Buscar" at bounding box center [98, 118] width 12 height 5
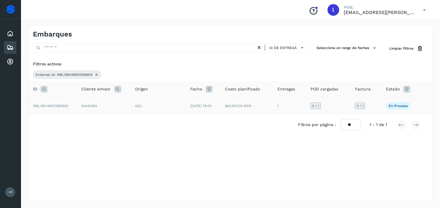
click at [62, 107] on span "NBL/MX.MX51083609" at bounding box center [50, 106] width 35 height 4
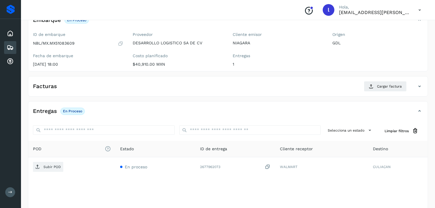
scroll to position [44, 0]
click at [382, 85] on span "Cargar factura" at bounding box center [389, 85] width 25 height 5
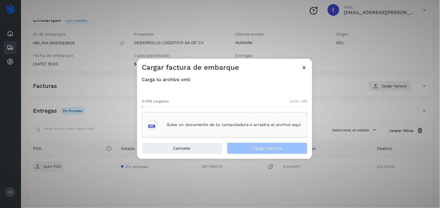
click at [241, 129] on div "Sube un documento de tu computadora o arrastra el archivo aquí" at bounding box center [224, 125] width 153 height 16
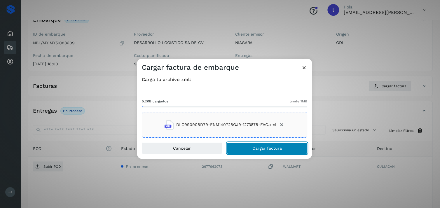
click at [269, 147] on span "Cargar factura" at bounding box center [267, 148] width 29 height 4
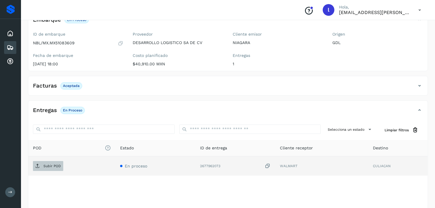
click at [46, 168] on span "Subir POD" at bounding box center [48, 165] width 30 height 9
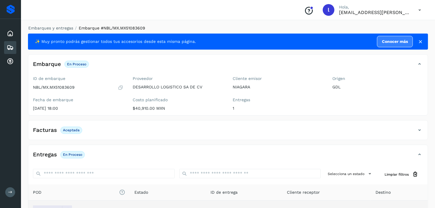
scroll to position [69, 0]
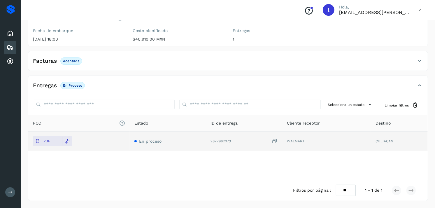
click at [16, 49] on div "Embarques" at bounding box center [10, 47] width 12 height 13
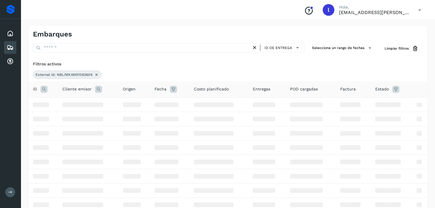
click at [43, 88] on icon at bounding box center [44, 89] width 7 height 7
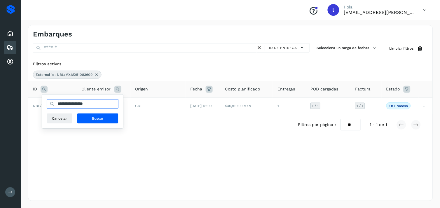
drag, startPoint x: 103, startPoint y: 103, endPoint x: 42, endPoint y: 106, distance: 61.1
click at [42, 106] on div "**********" at bounding box center [82, 112] width 81 height 34
paste input "text"
type input "**********"
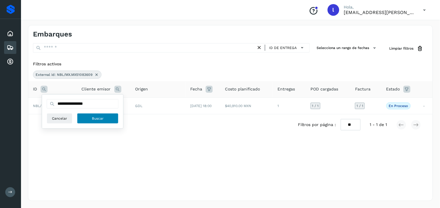
click at [103, 118] on span "Buscar" at bounding box center [98, 118] width 12 height 5
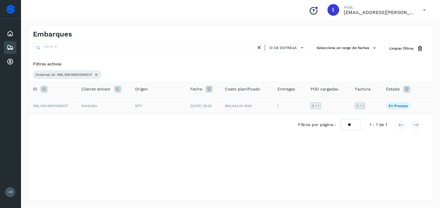
click at [56, 106] on span "NBL/MX.MX51084237" at bounding box center [50, 106] width 35 height 4
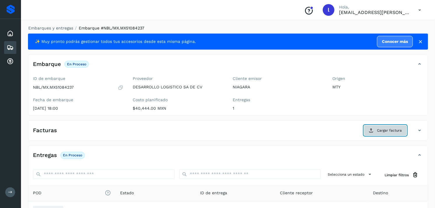
click at [378, 128] on span "Cargar factura" at bounding box center [389, 130] width 25 height 5
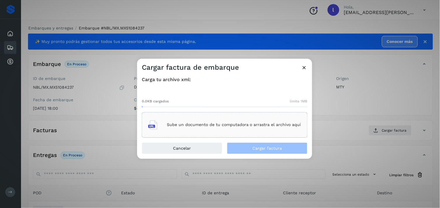
click at [241, 129] on div "Sube un documento de tu computadora o arrastra el archivo aquí" at bounding box center [224, 125] width 153 height 16
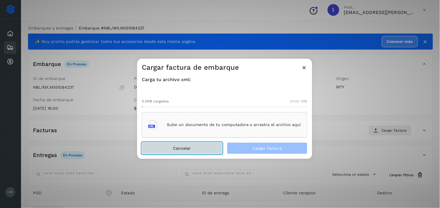
click at [206, 152] on button "Cancelar" at bounding box center [182, 148] width 81 height 12
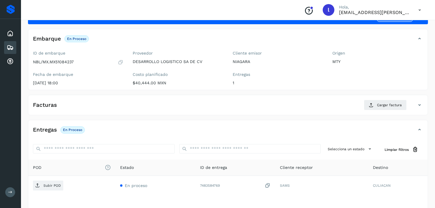
scroll to position [29, 0]
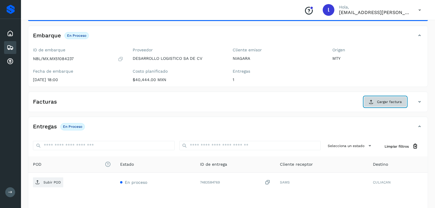
click at [378, 101] on span "Cargar factura" at bounding box center [389, 101] width 25 height 5
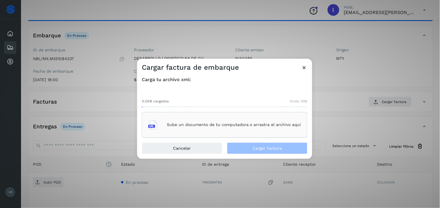
click at [238, 118] on div "Sube un documento de tu computadora o arrastra el archivo aquí" at bounding box center [224, 125] width 153 height 16
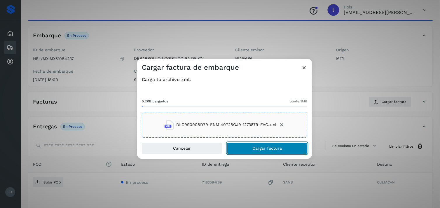
click at [247, 145] on button "Cargar factura" at bounding box center [267, 148] width 81 height 12
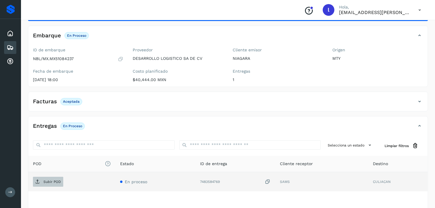
click at [44, 183] on p "Subir POD" at bounding box center [52, 182] width 18 height 4
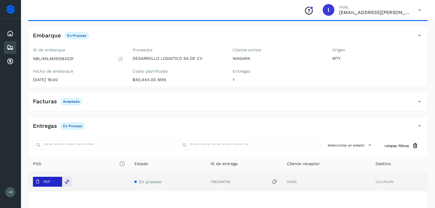
click at [52, 183] on span "PDF" at bounding box center [43, 181] width 20 height 9
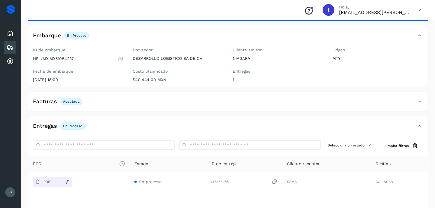
click at [7, 45] on icon at bounding box center [10, 47] width 7 height 7
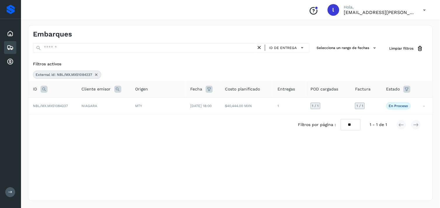
click at [43, 91] on icon at bounding box center [44, 89] width 7 height 7
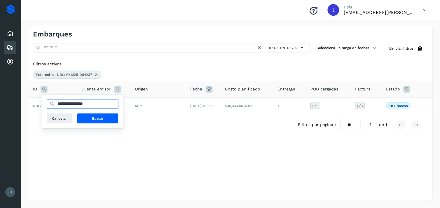
drag, startPoint x: 107, startPoint y: 106, endPoint x: 47, endPoint y: 101, distance: 60.0
click at [47, 101] on input "**********" at bounding box center [83, 103] width 72 height 9
paste input "text"
type input "**********"
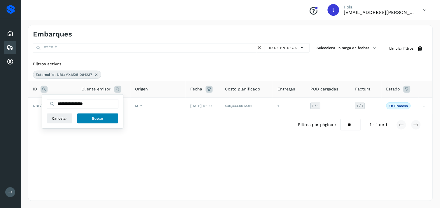
click at [84, 123] on button "Buscar" at bounding box center [97, 118] width 41 height 11
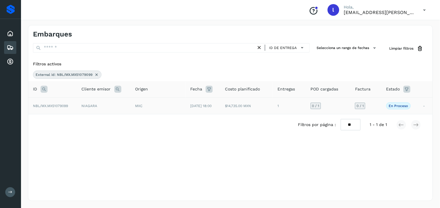
click at [46, 106] on span "NBL/MX.MX51079099" at bounding box center [50, 106] width 35 height 4
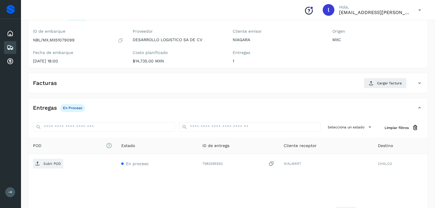
scroll to position [48, 0]
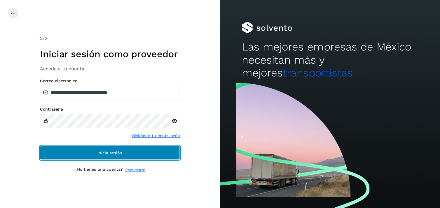
click at [95, 158] on button "Inicia sesión" at bounding box center [110, 153] width 140 height 14
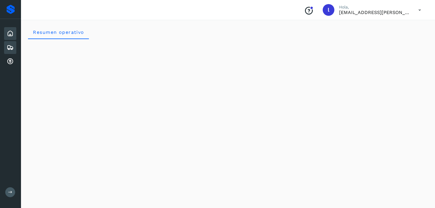
click at [10, 46] on icon at bounding box center [10, 47] width 7 height 7
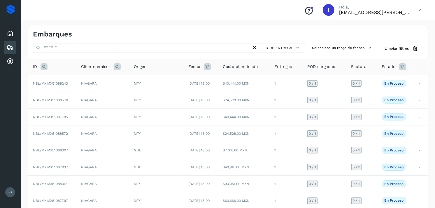
click at [45, 67] on icon at bounding box center [44, 66] width 7 height 7
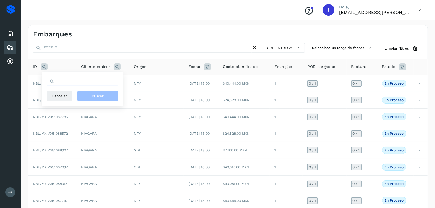
click at [75, 85] on input "text" at bounding box center [83, 81] width 72 height 9
paste input "**********"
type input "**********"
click at [104, 97] on button "Buscar" at bounding box center [97, 96] width 41 height 11
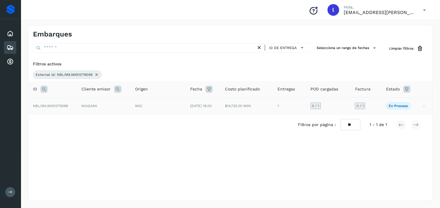
click at [53, 106] on span "NBL/MX.MX51079099" at bounding box center [50, 106] width 35 height 4
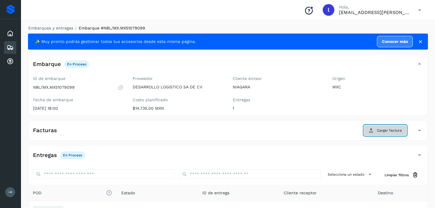
click at [394, 128] on span "Cargar factura" at bounding box center [389, 130] width 25 height 5
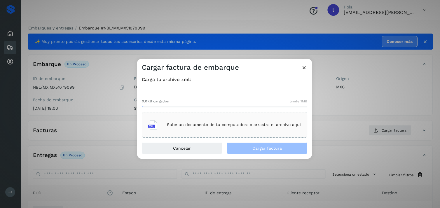
click at [191, 120] on div "Sube un documento de tu computadora o arrastra el archivo aquí" at bounding box center [224, 125] width 153 height 16
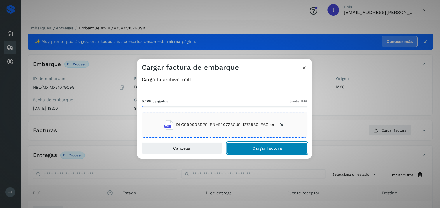
click at [268, 149] on span "Cargar factura" at bounding box center [267, 148] width 29 height 4
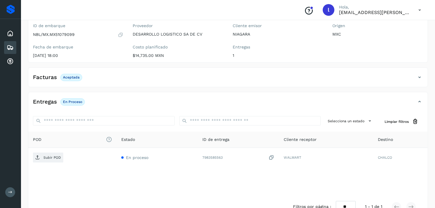
scroll to position [55, 0]
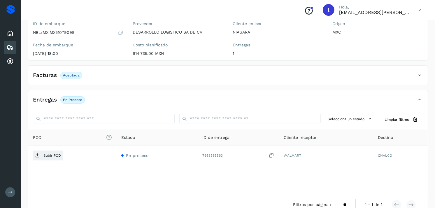
click at [56, 76] on h4 "Facturas" at bounding box center [45, 75] width 24 height 7
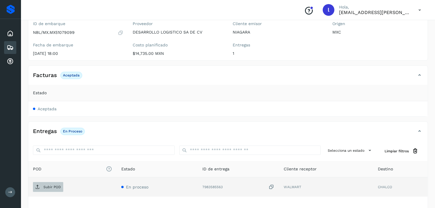
click at [47, 188] on p "Subir POD" at bounding box center [52, 187] width 18 height 4
click at [157, 120] on div "✨ Muy pronto podrás gestionar todos tus accesorios desde esta misma página. Con…" at bounding box center [228, 113] width 400 height 268
click at [8, 48] on icon at bounding box center [10, 47] width 7 height 7
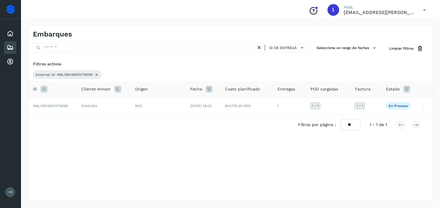
click at [41, 90] on icon at bounding box center [44, 89] width 7 height 7
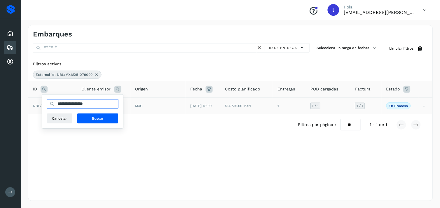
drag, startPoint x: 106, startPoint y: 105, endPoint x: 32, endPoint y: 100, distance: 73.7
click at [32, 100] on table "**********" at bounding box center [230, 97] width 404 height 33
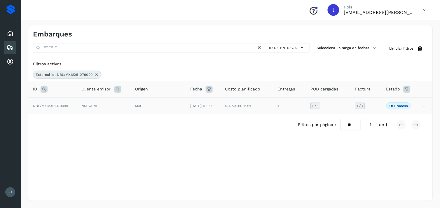
paste input "text"
type input "**********"
click at [43, 88] on icon at bounding box center [44, 89] width 7 height 7
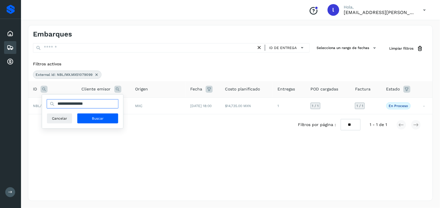
drag, startPoint x: 105, startPoint y: 104, endPoint x: 49, endPoint y: 106, distance: 56.7
click at [49, 106] on input "**********" at bounding box center [83, 103] width 72 height 9
paste input "text"
type input "**********"
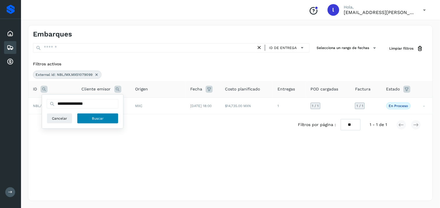
click at [95, 117] on span "Buscar" at bounding box center [98, 118] width 12 height 5
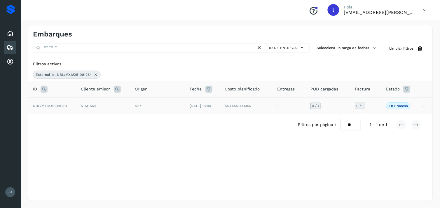
click at [46, 106] on span "NBL/MX.MX51081264" at bounding box center [50, 106] width 34 height 4
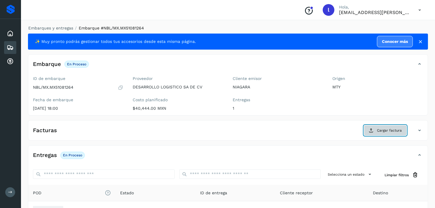
click at [391, 126] on button "Cargar factura" at bounding box center [385, 130] width 43 height 11
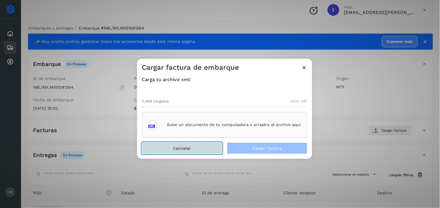
click at [203, 149] on button "Cancelar" at bounding box center [182, 148] width 81 height 12
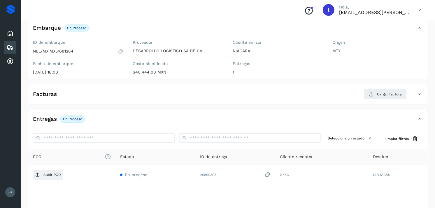
scroll to position [36, 0]
click at [378, 92] on span "Cargar factura" at bounding box center [389, 93] width 25 height 5
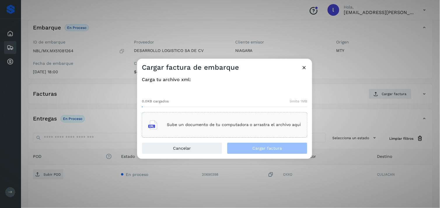
click at [196, 126] on p "Sube un documento de tu computadora o arrastra el archivo aquí" at bounding box center [234, 125] width 134 height 5
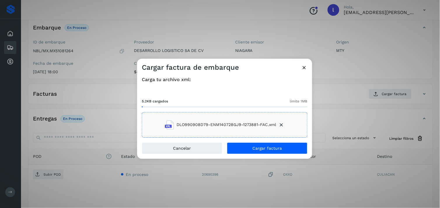
click at [267, 141] on div "Carga tu archivo xml: 5.2KB cargados límite 1MB DLO990908D79-ENM140728GJ9-12738…" at bounding box center [224, 107] width 175 height 70
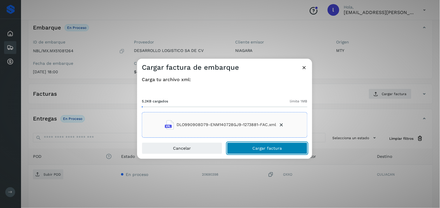
click at [268, 148] on span "Cargar factura" at bounding box center [267, 148] width 29 height 4
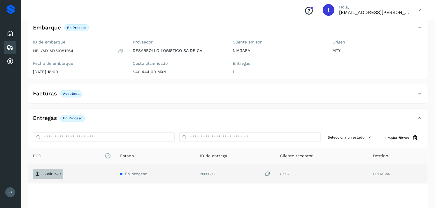
click at [50, 173] on p "Subir POD" at bounding box center [52, 174] width 18 height 4
click at [9, 48] on icon at bounding box center [10, 47] width 7 height 7
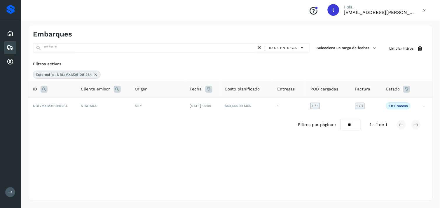
click at [43, 86] on icon at bounding box center [44, 89] width 7 height 7
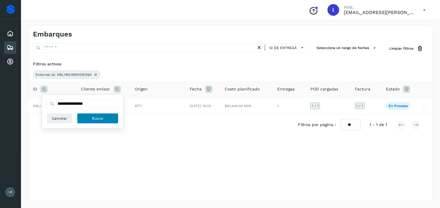
click at [101, 118] on span "Buscar" at bounding box center [98, 118] width 12 height 5
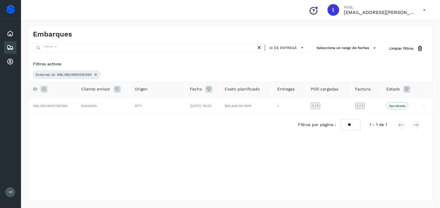
click at [45, 89] on icon at bounding box center [44, 89] width 7 height 7
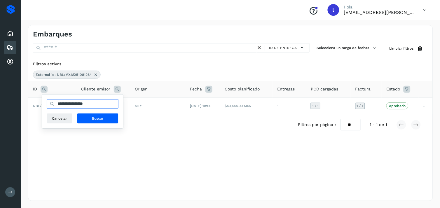
drag, startPoint x: 112, startPoint y: 104, endPoint x: 18, endPoint y: 110, distance: 94.5
click at [18, 110] on div "**********" at bounding box center [220, 104] width 440 height 208
paste input "text"
type input "**********"
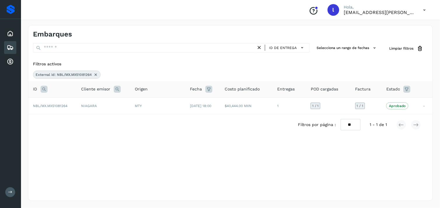
click at [44, 88] on icon at bounding box center [44, 89] width 7 height 7
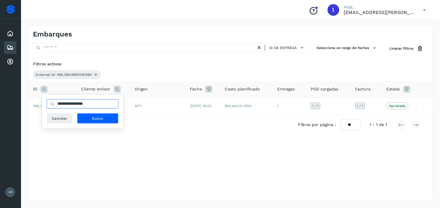
drag, startPoint x: 109, startPoint y: 107, endPoint x: 48, endPoint y: 107, distance: 61.0
click at [48, 107] on input "**********" at bounding box center [83, 103] width 72 height 9
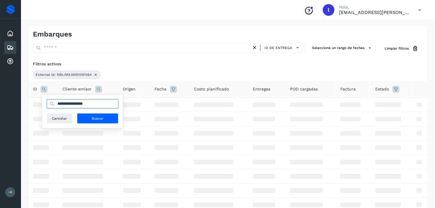
paste input "text"
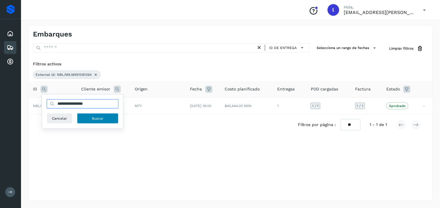
type input "**********"
click at [98, 117] on span "Buscar" at bounding box center [98, 118] width 12 height 5
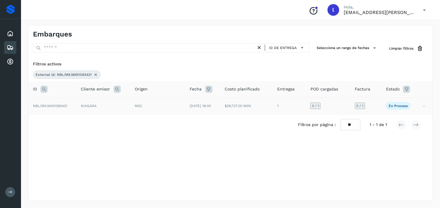
click at [50, 107] on span "NBL/MX.MX51083431" at bounding box center [50, 106] width 34 height 4
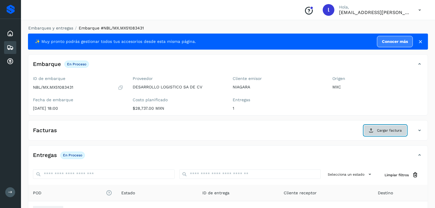
click at [385, 131] on span "Cargar factura" at bounding box center [389, 130] width 25 height 5
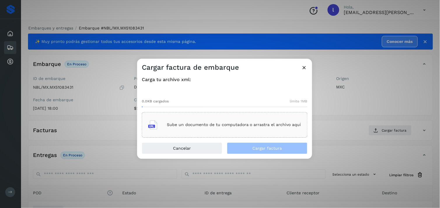
click at [207, 126] on p "Sube un documento de tu computadora o arrastra el archivo aquí" at bounding box center [234, 125] width 134 height 5
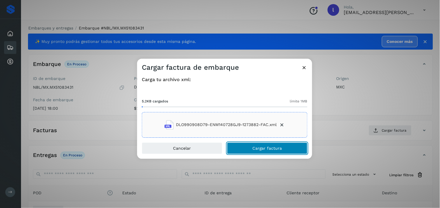
click at [277, 150] on span "Cargar factura" at bounding box center [267, 148] width 29 height 4
